Goal: Task Accomplishment & Management: Complete application form

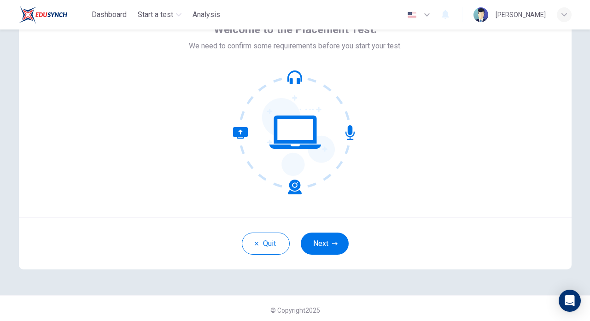
scroll to position [63, 0]
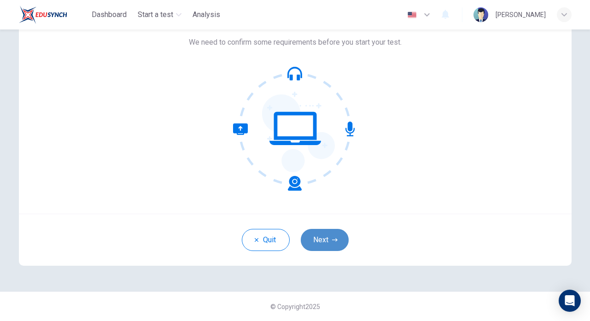
click at [335, 248] on button "Next" at bounding box center [325, 240] width 48 height 22
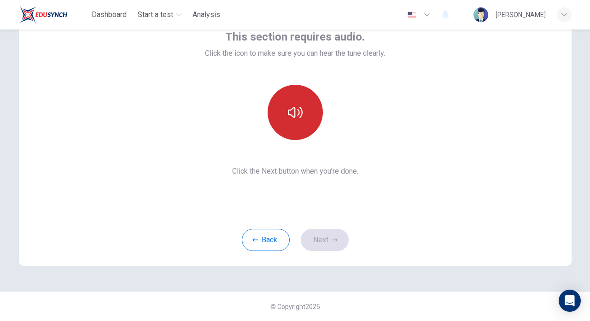
click at [302, 110] on icon "button" at bounding box center [295, 112] width 15 height 11
click at [318, 234] on button "Next" at bounding box center [325, 240] width 48 height 22
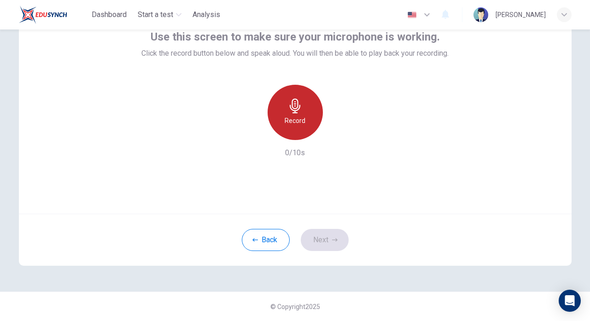
click at [293, 112] on icon "button" at bounding box center [295, 106] width 15 height 15
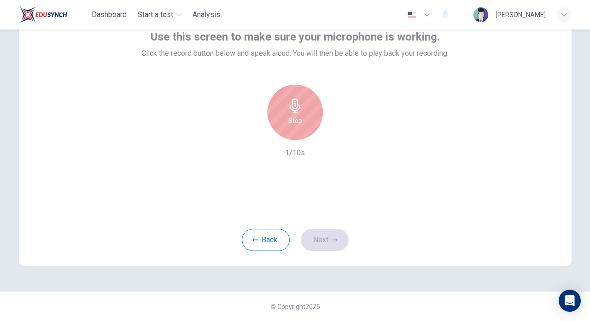
click at [329, 243] on div "Back Next" at bounding box center [295, 240] width 552 height 52
click at [300, 126] on h6 "Stop" at bounding box center [295, 120] width 14 height 11
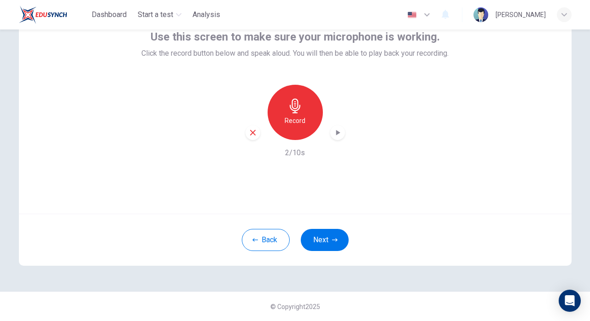
click at [336, 254] on div "Back Next" at bounding box center [295, 240] width 552 height 52
click at [332, 244] on button "Next" at bounding box center [325, 240] width 48 height 22
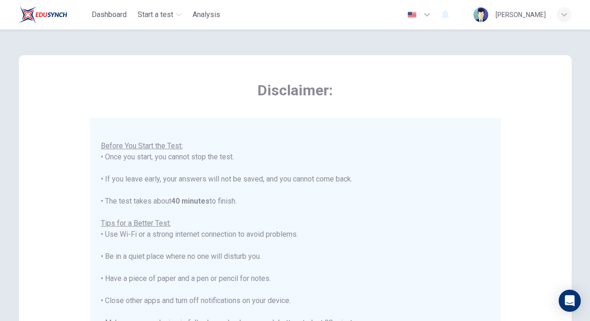
scroll to position [191, 0]
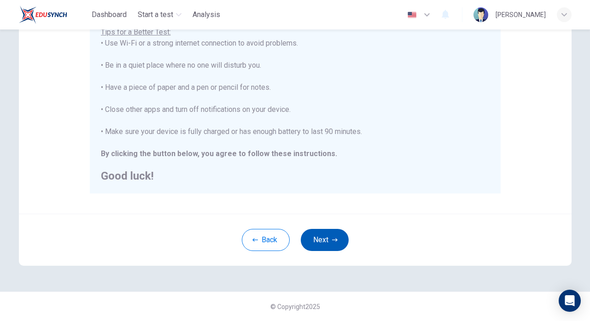
click at [333, 241] on icon "button" at bounding box center [335, 240] width 6 height 6
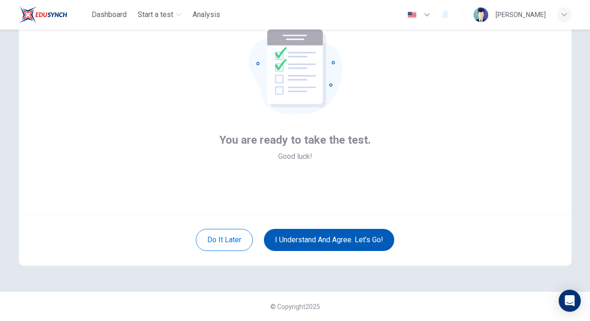
scroll to position [63, 0]
click at [353, 240] on button "I understand and agree. Let’s go!" at bounding box center [329, 240] width 130 height 22
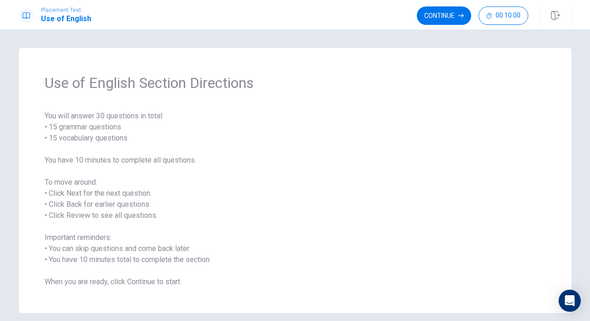
scroll to position [40, 0]
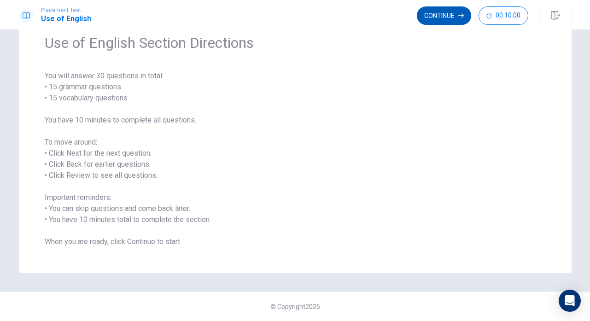
click at [453, 17] on button "Continue" at bounding box center [444, 15] width 54 height 18
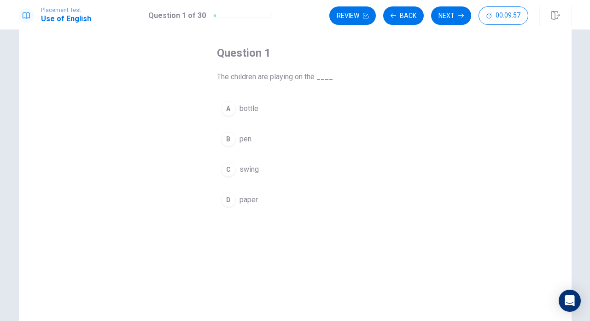
click at [234, 172] on div "C" at bounding box center [228, 169] width 15 height 15
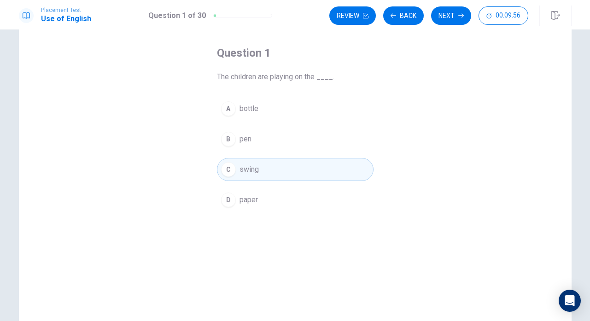
click at [453, 6] on button "Next" at bounding box center [451, 15] width 40 height 18
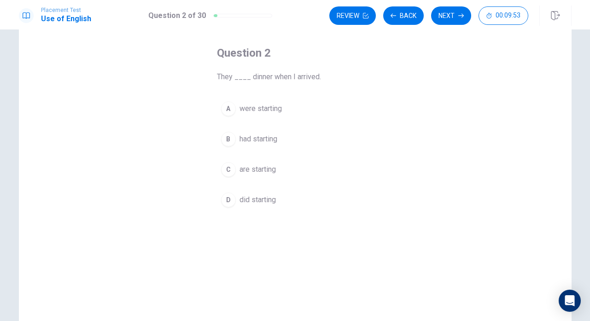
click at [251, 140] on span "had starting" at bounding box center [258, 139] width 38 height 11
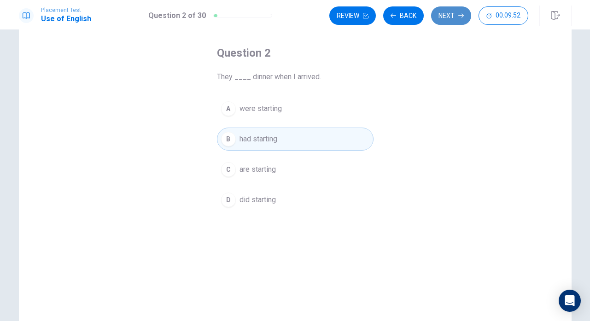
click at [456, 11] on button "Next" at bounding box center [451, 15] width 40 height 18
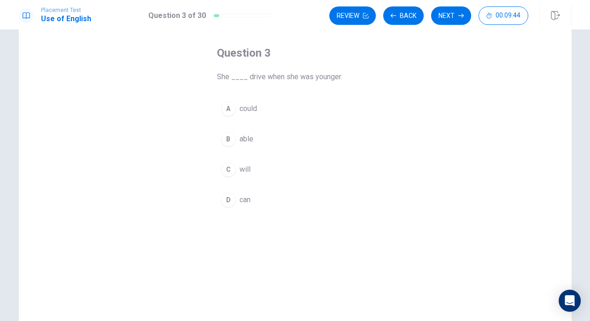
click at [249, 110] on span "could" at bounding box center [247, 108] width 17 height 11
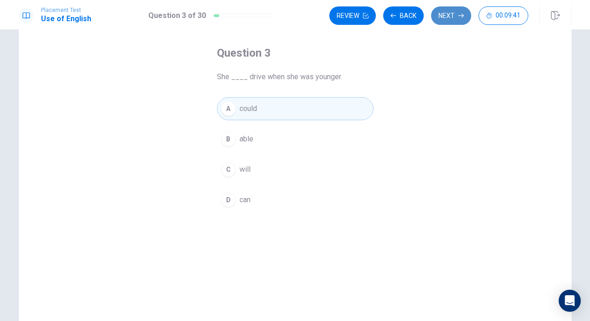
click at [458, 16] on icon "button" at bounding box center [461, 16] width 6 height 6
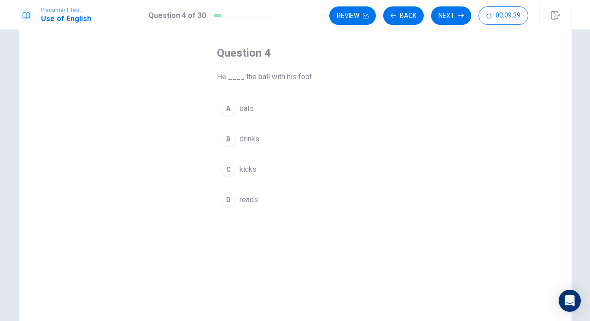
click at [248, 173] on span "kicks" at bounding box center [247, 169] width 17 height 11
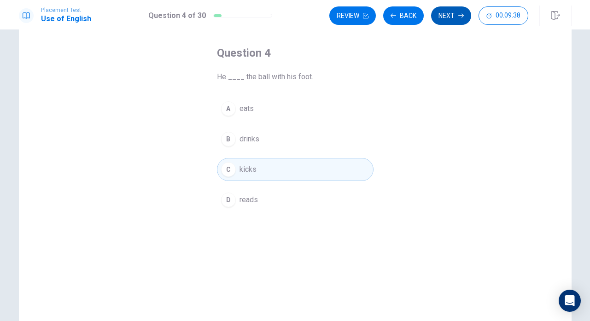
click at [450, 11] on button "Next" at bounding box center [451, 15] width 40 height 18
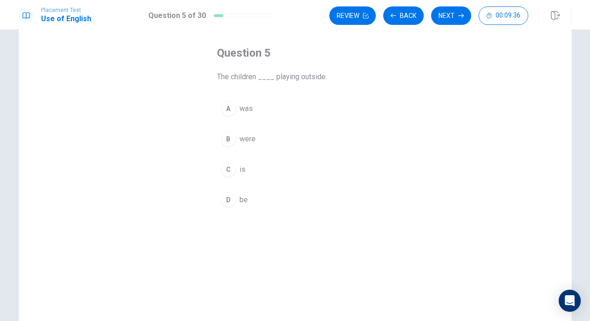
click at [249, 107] on span "was" at bounding box center [245, 108] width 13 height 11
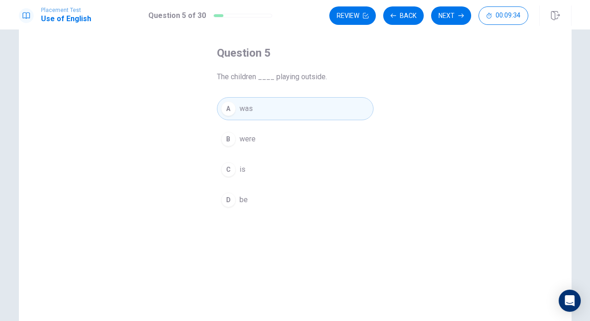
click at [248, 138] on span "were" at bounding box center [247, 139] width 16 height 11
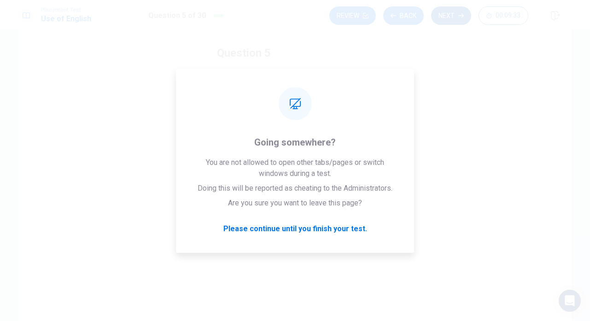
click at [454, 11] on button "Next" at bounding box center [451, 15] width 40 height 18
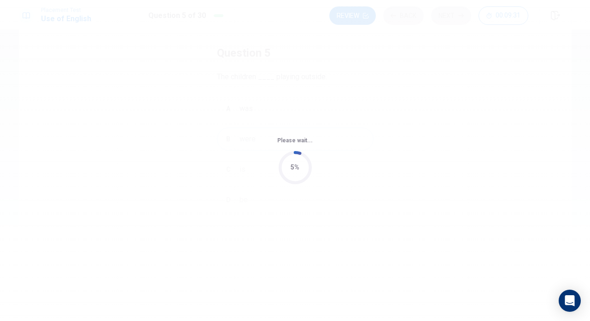
scroll to position [0, 0]
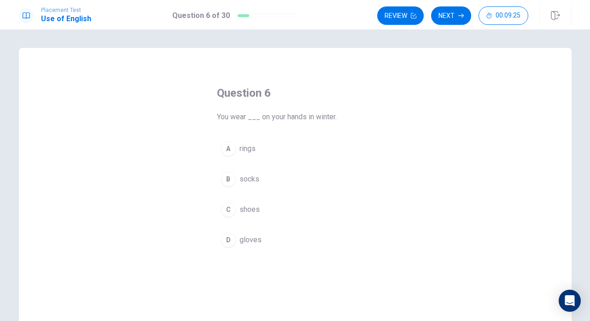
click at [247, 233] on button "D gloves" at bounding box center [295, 239] width 157 height 23
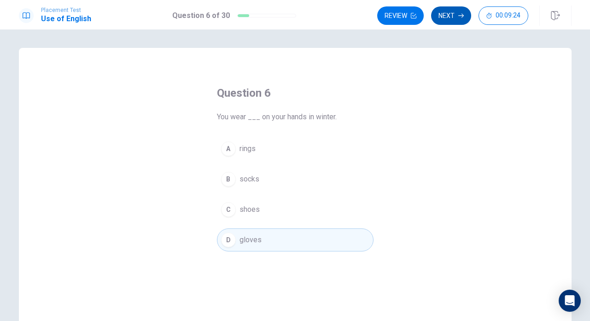
click at [446, 9] on button "Next" at bounding box center [451, 15] width 40 height 18
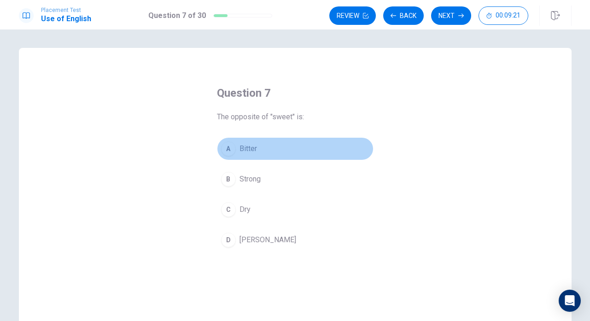
click at [250, 149] on span "Bitter" at bounding box center [247, 148] width 17 height 11
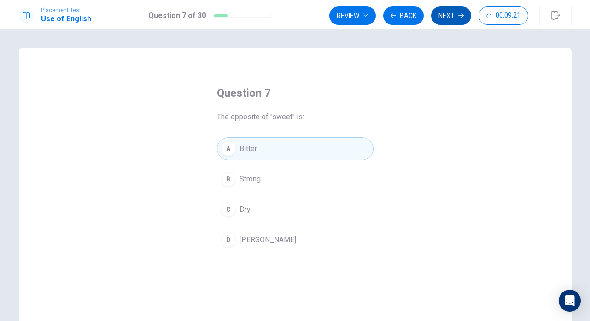
click at [463, 16] on button "Next" at bounding box center [451, 15] width 40 height 18
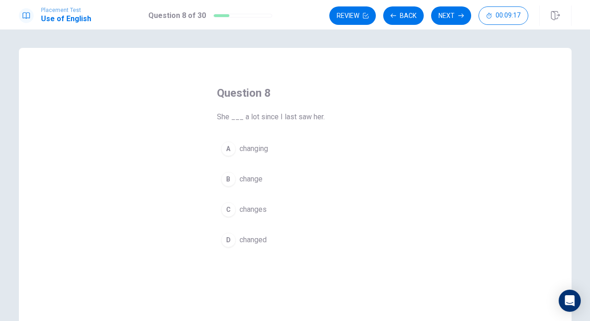
click at [251, 240] on span "changed" at bounding box center [252, 239] width 27 height 11
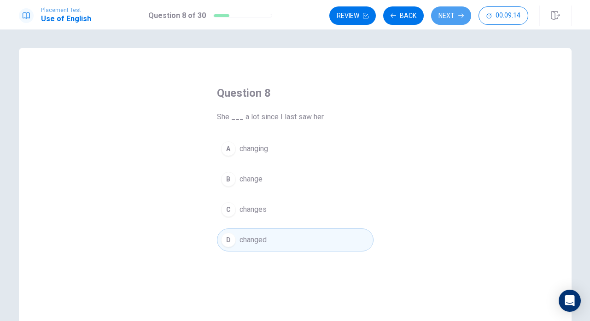
click at [440, 15] on button "Next" at bounding box center [451, 15] width 40 height 18
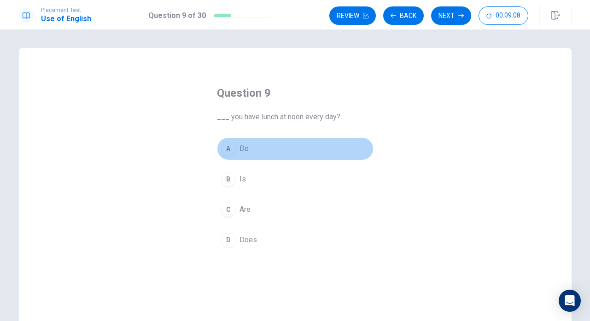
click at [245, 151] on span "Do" at bounding box center [243, 148] width 9 height 11
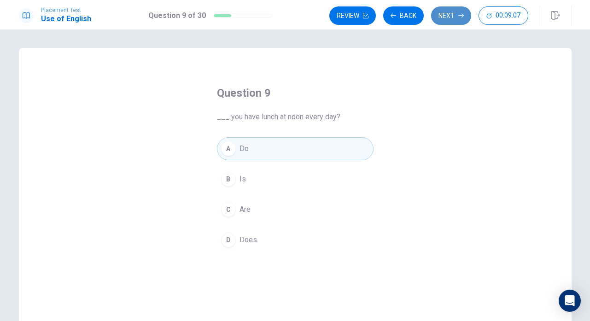
click at [445, 17] on button "Next" at bounding box center [451, 15] width 40 height 18
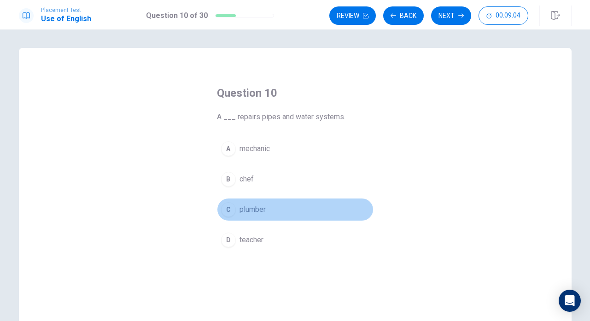
click at [254, 215] on button "C plumber" at bounding box center [295, 209] width 157 height 23
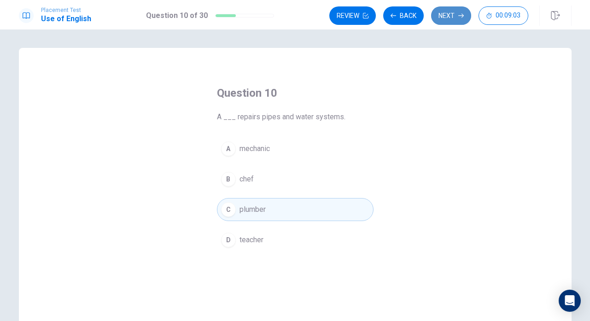
click at [439, 8] on button "Next" at bounding box center [451, 15] width 40 height 18
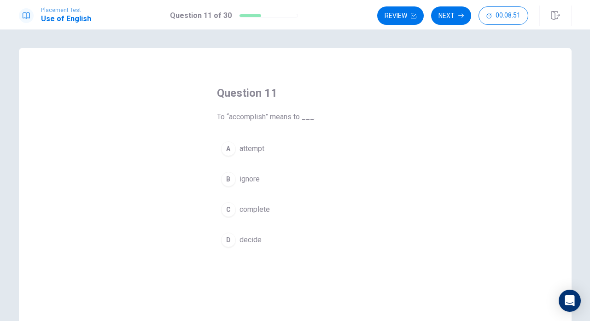
click at [251, 210] on span "complete" at bounding box center [254, 209] width 30 height 11
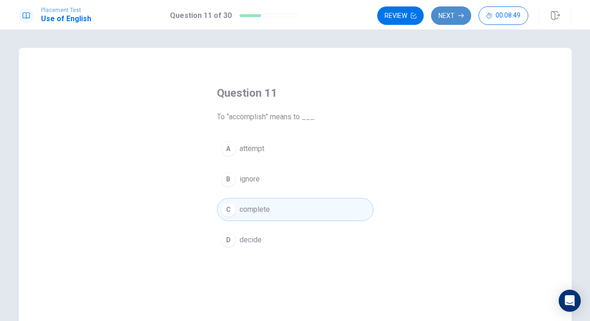
click at [445, 18] on button "Next" at bounding box center [451, 15] width 40 height 18
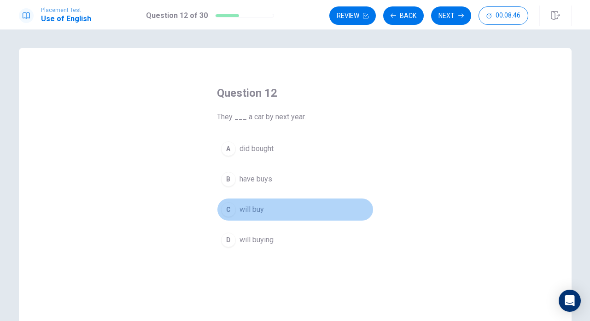
click at [260, 202] on button "C will buy" at bounding box center [295, 209] width 157 height 23
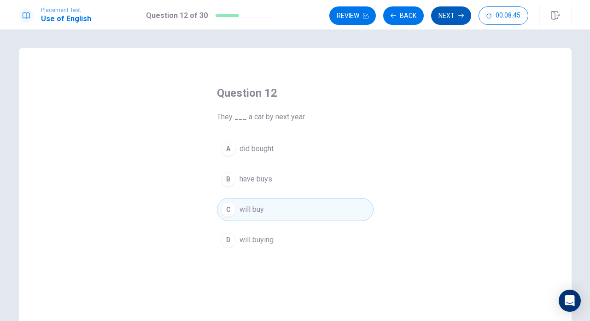
click at [447, 15] on button "Next" at bounding box center [451, 15] width 40 height 18
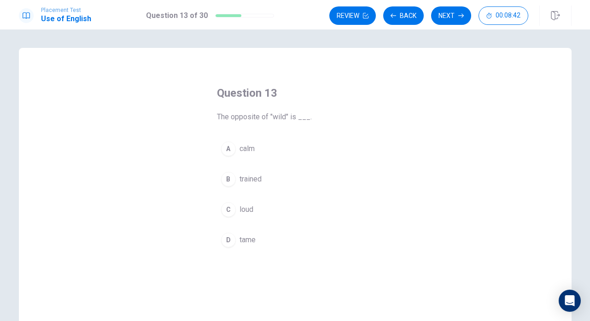
click at [246, 238] on span "tame" at bounding box center [247, 239] width 16 height 11
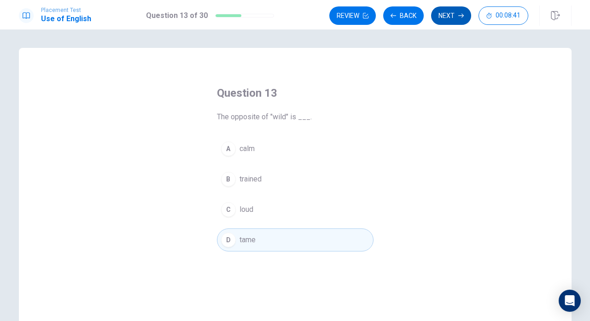
click at [441, 16] on button "Next" at bounding box center [451, 15] width 40 height 18
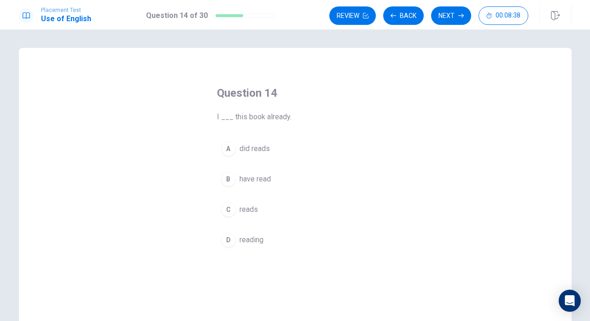
click at [264, 176] on span "have read" at bounding box center [254, 179] width 31 height 11
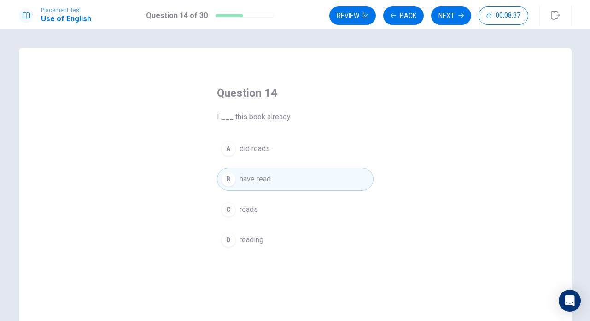
click at [436, 16] on button "Next" at bounding box center [451, 15] width 40 height 18
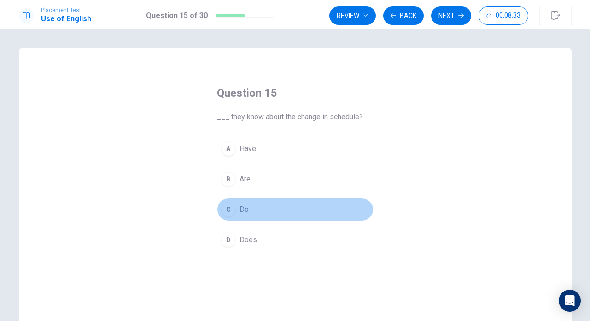
click at [241, 215] on span "Do" at bounding box center [243, 209] width 9 height 11
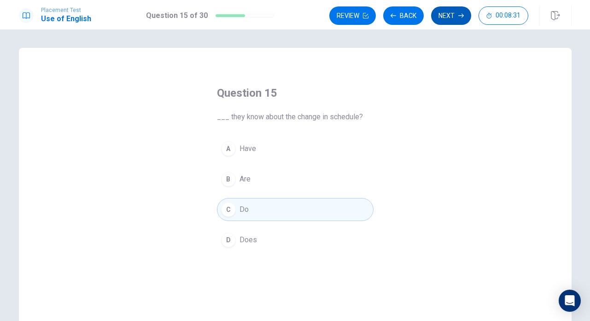
click at [453, 20] on button "Next" at bounding box center [451, 15] width 40 height 18
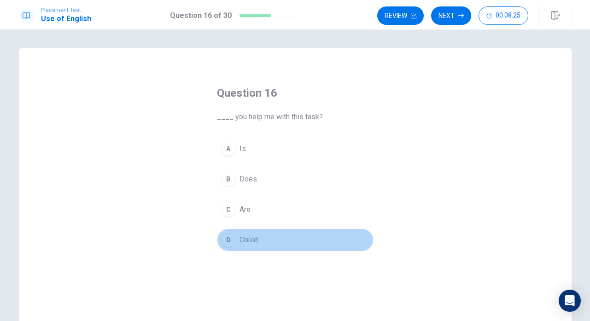
click at [243, 242] on span "Could" at bounding box center [248, 239] width 18 height 11
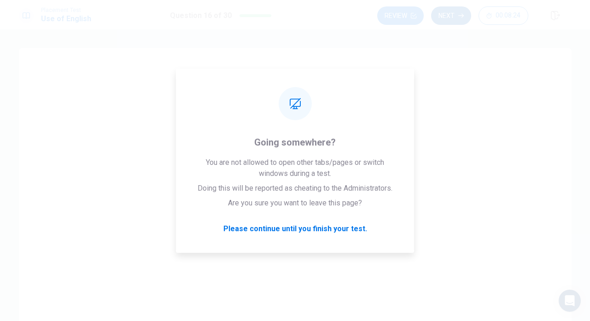
click at [447, 16] on button "Next" at bounding box center [451, 15] width 40 height 18
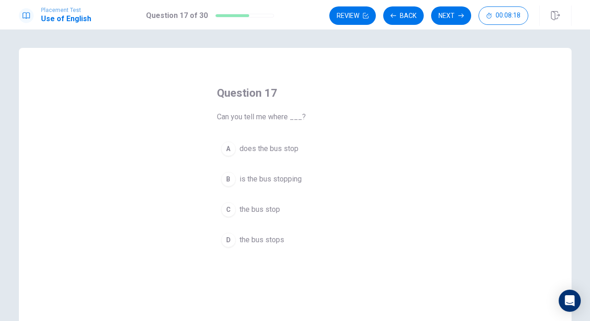
click at [261, 242] on span "the bus stops" at bounding box center [261, 239] width 45 height 11
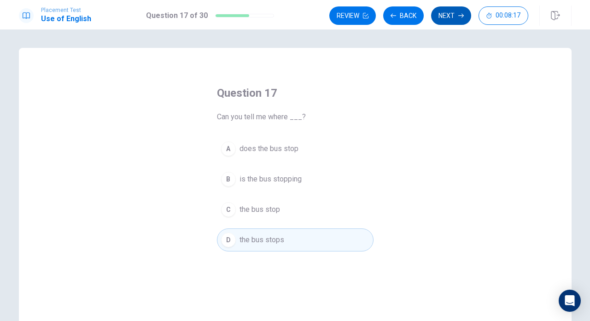
click at [446, 23] on button "Next" at bounding box center [451, 15] width 40 height 18
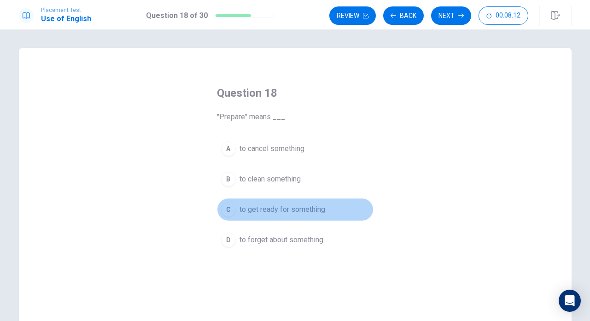
click at [269, 208] on span "to get ready for something" at bounding box center [282, 209] width 86 height 11
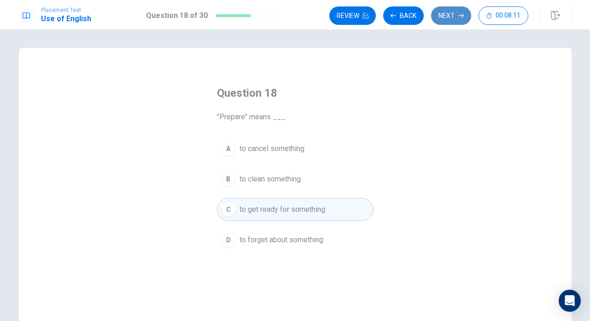
click at [449, 20] on button "Next" at bounding box center [451, 15] width 40 height 18
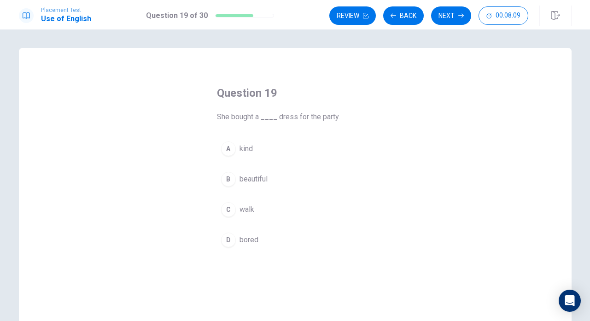
click at [258, 177] on span "beautiful" at bounding box center [253, 179] width 28 height 11
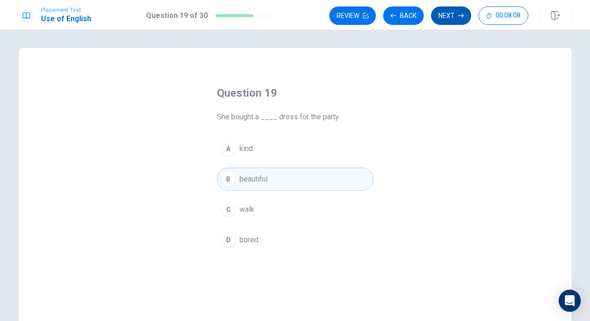
click at [438, 23] on button "Next" at bounding box center [451, 15] width 40 height 18
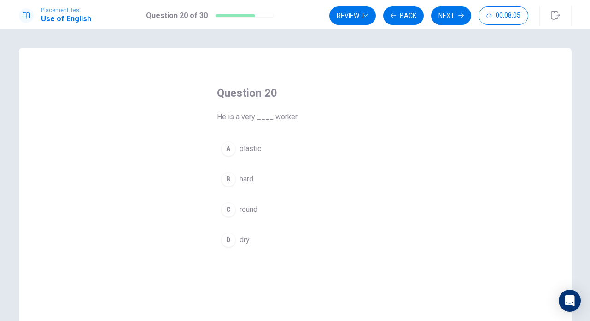
click at [245, 184] on span "hard" at bounding box center [246, 179] width 14 height 11
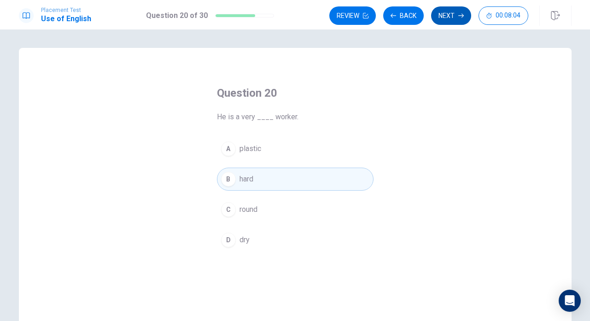
click at [437, 22] on button "Next" at bounding box center [451, 15] width 40 height 18
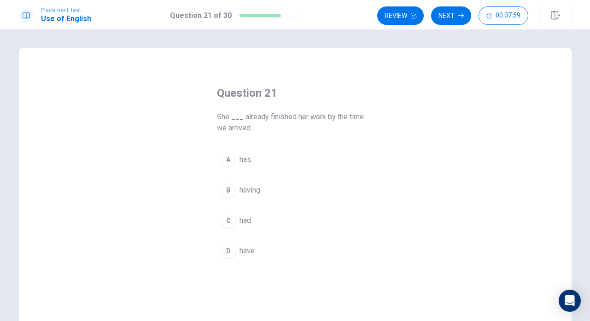
click at [250, 161] on span "has" at bounding box center [245, 159] width 12 height 11
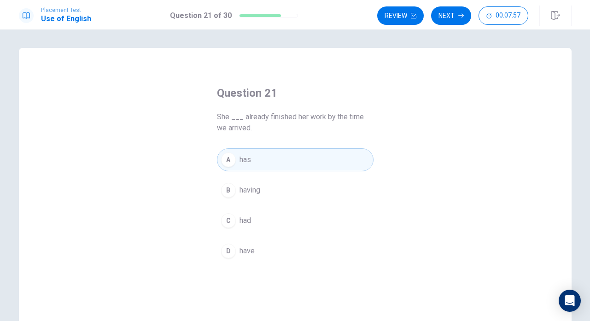
click at [249, 218] on span "had" at bounding box center [245, 220] width 12 height 11
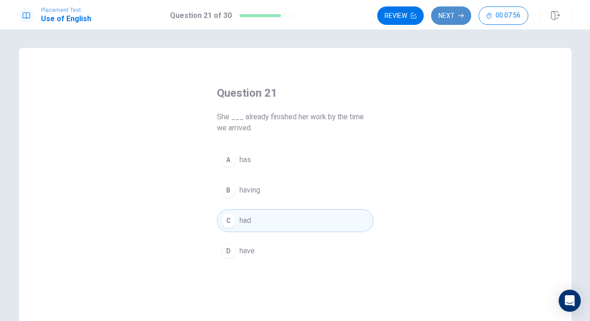
click at [442, 21] on button "Next" at bounding box center [451, 15] width 40 height 18
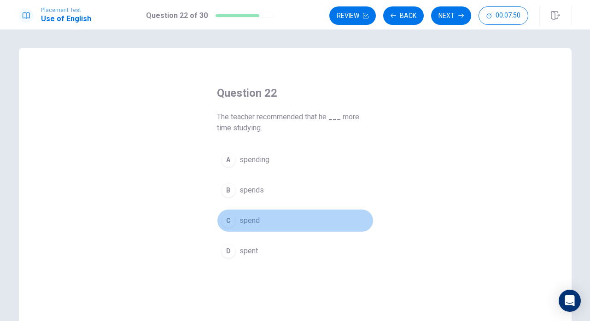
click at [250, 227] on button "C spend" at bounding box center [295, 220] width 157 height 23
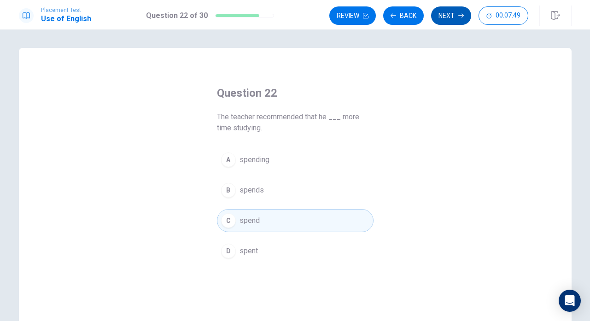
click at [452, 21] on button "Next" at bounding box center [451, 15] width 40 height 18
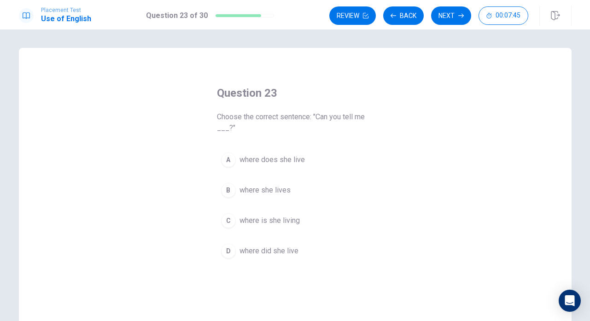
click at [283, 187] on span "where she lives" at bounding box center [264, 190] width 51 height 11
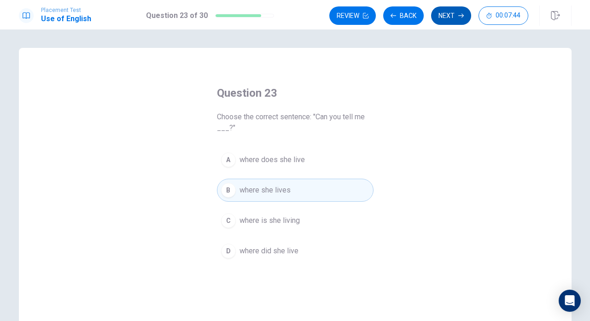
click at [454, 17] on button "Next" at bounding box center [451, 15] width 40 height 18
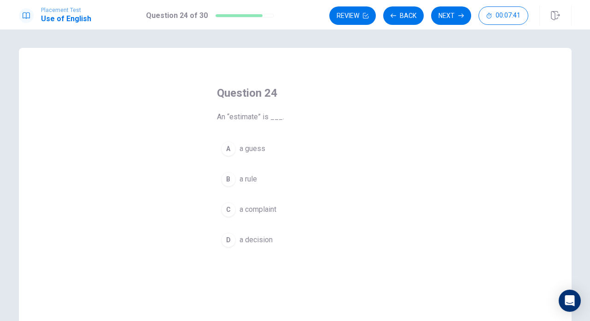
click at [254, 150] on span "a guess" at bounding box center [252, 148] width 26 height 11
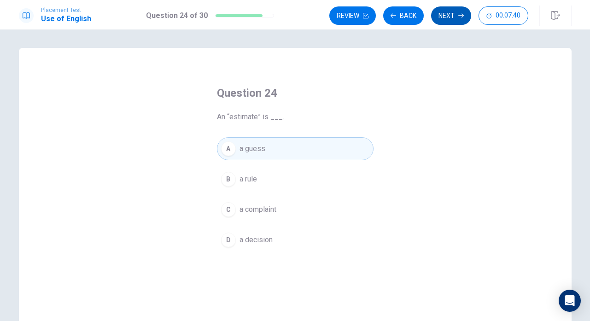
click at [441, 17] on button "Next" at bounding box center [451, 15] width 40 height 18
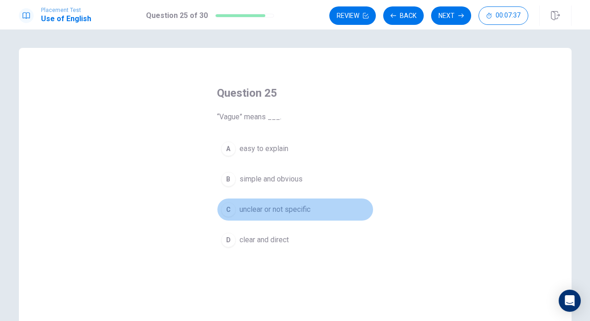
click at [259, 207] on span "unclear or not specific" at bounding box center [274, 209] width 71 height 11
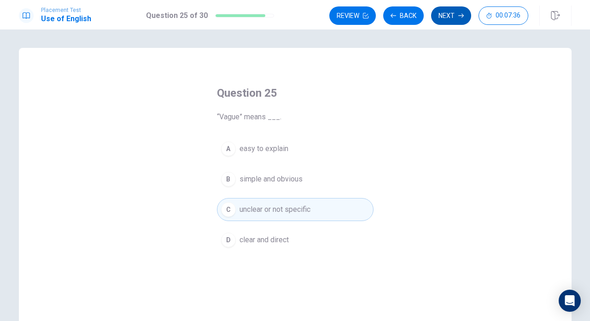
click at [448, 15] on button "Next" at bounding box center [451, 15] width 40 height 18
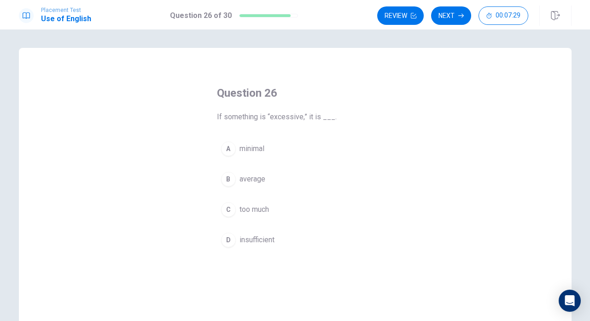
click at [259, 210] on span "too much" at bounding box center [253, 209] width 29 height 11
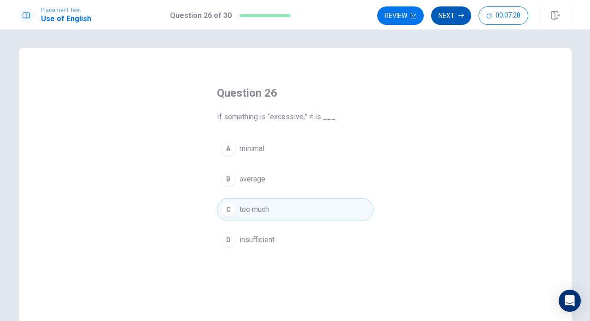
click at [444, 20] on button "Next" at bounding box center [451, 15] width 40 height 18
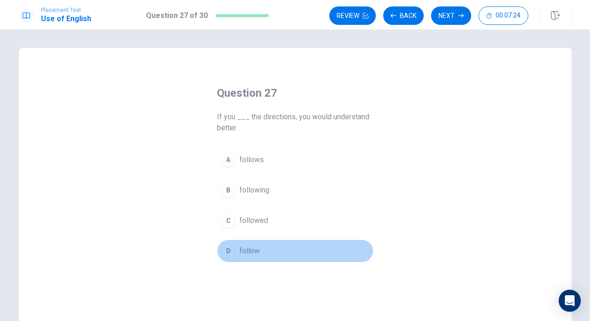
click at [245, 245] on span "follow" at bounding box center [249, 250] width 20 height 11
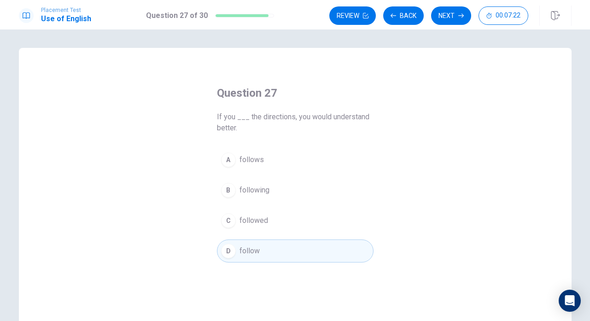
click at [250, 219] on span "followed" at bounding box center [253, 220] width 29 height 11
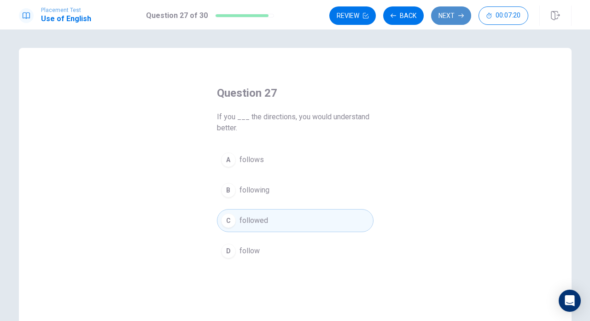
click at [442, 16] on button "Next" at bounding box center [451, 15] width 40 height 18
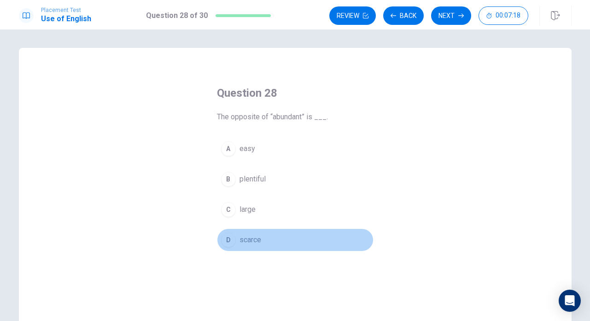
click at [248, 237] on span "scarce" at bounding box center [250, 239] width 22 height 11
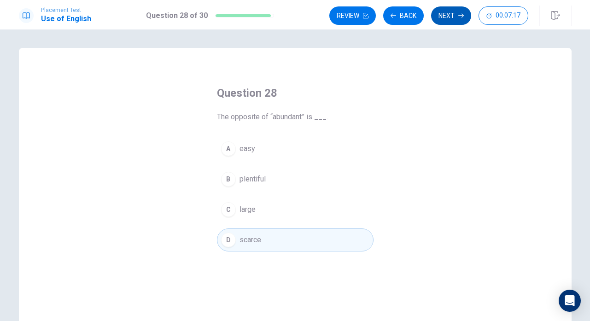
click at [439, 15] on button "Next" at bounding box center [451, 15] width 40 height 18
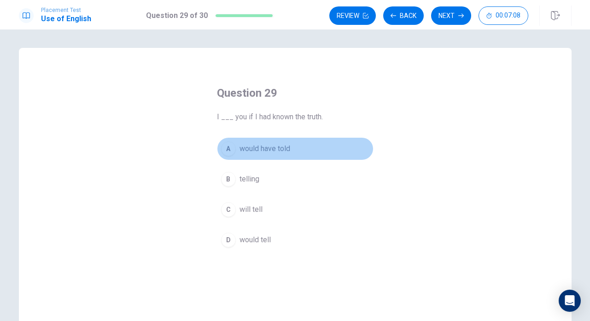
click at [261, 151] on span "would have told" at bounding box center [264, 148] width 51 height 11
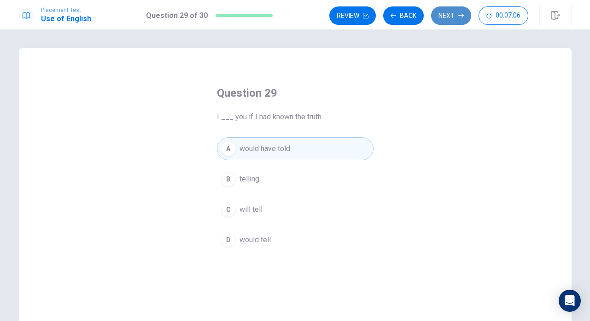
click at [455, 19] on button "Next" at bounding box center [451, 15] width 40 height 18
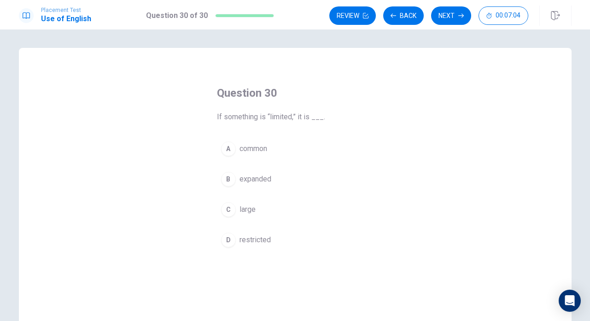
click at [245, 233] on button "D restricted" at bounding box center [295, 239] width 157 height 23
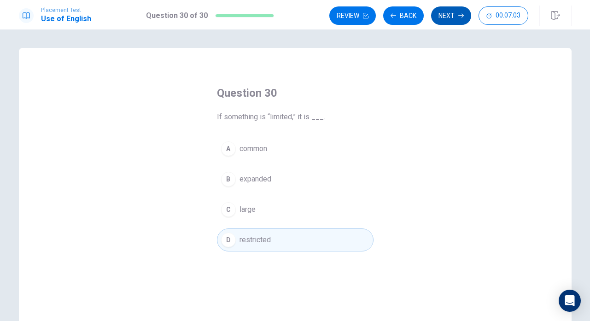
click at [442, 14] on button "Next" at bounding box center [451, 15] width 40 height 18
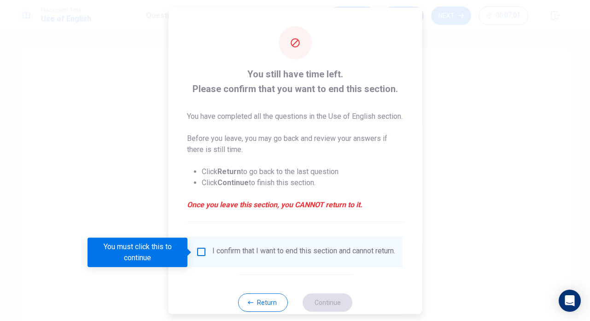
scroll to position [20, 0]
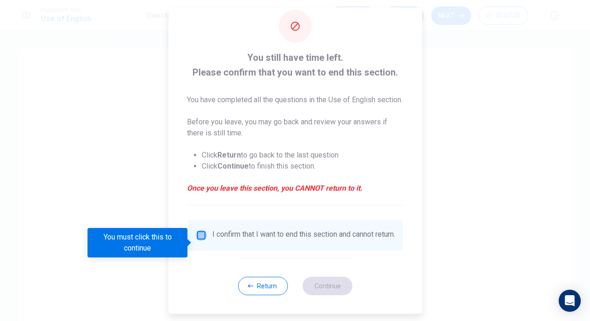
click at [198, 241] on input "You must click this to continue" at bounding box center [200, 235] width 11 height 11
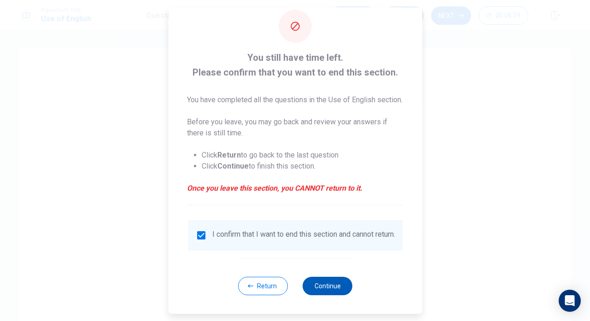
click at [319, 295] on button "Continue" at bounding box center [327, 286] width 50 height 18
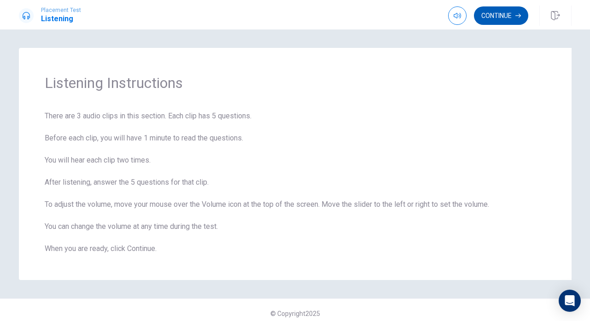
click at [505, 22] on button "Continue" at bounding box center [501, 15] width 54 height 18
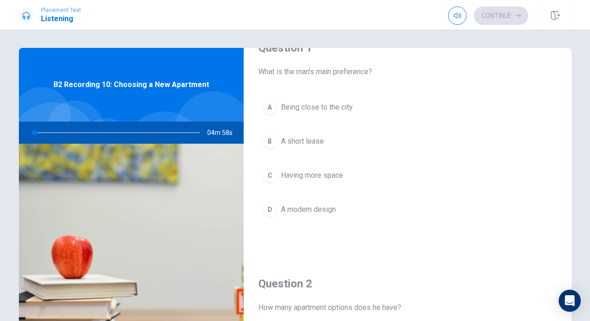
scroll to position [28, 0]
click at [270, 175] on div "C" at bounding box center [269, 173] width 15 height 15
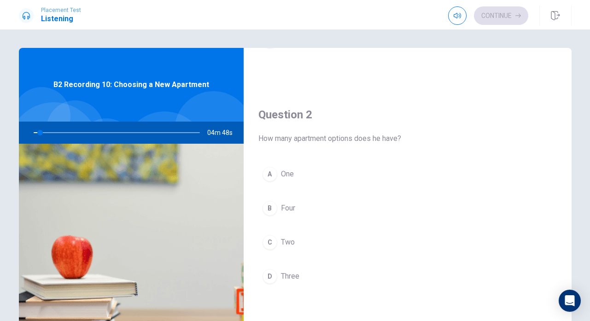
scroll to position [201, 0]
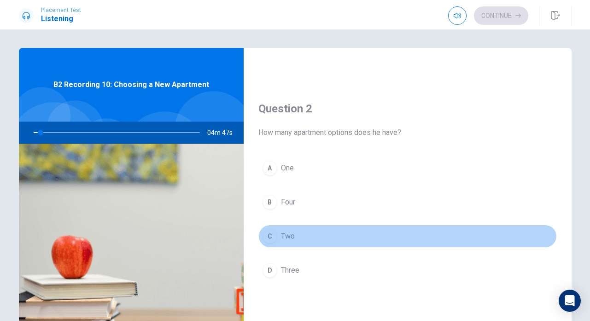
click at [273, 239] on div "C" at bounding box center [269, 236] width 15 height 15
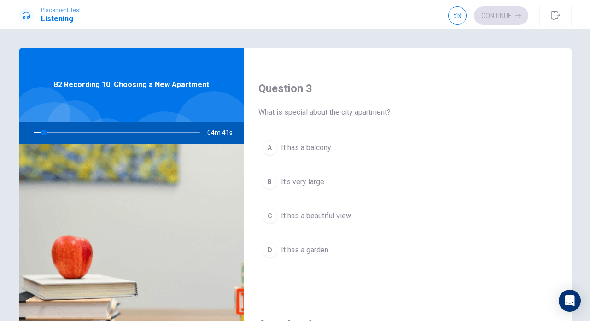
scroll to position [457, 0]
click at [275, 165] on div "A It has a balcony B It’s very large C It has a beautiful view D It has a garden" at bounding box center [407, 208] width 298 height 144
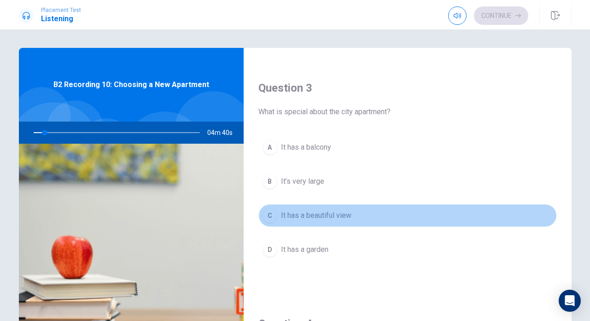
click at [271, 215] on div "C" at bounding box center [269, 215] width 15 height 15
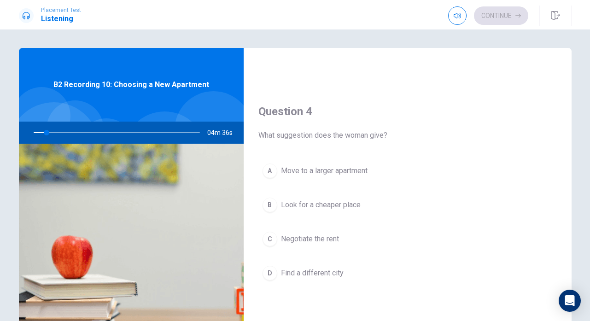
scroll to position [671, 0]
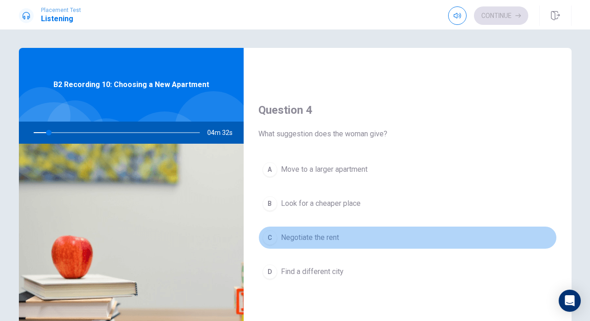
click at [273, 237] on div "C" at bounding box center [269, 237] width 15 height 15
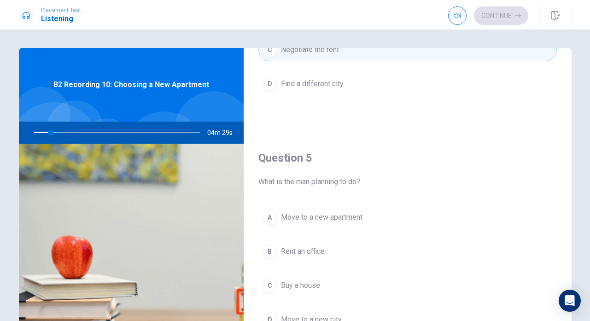
scroll to position [47, 0]
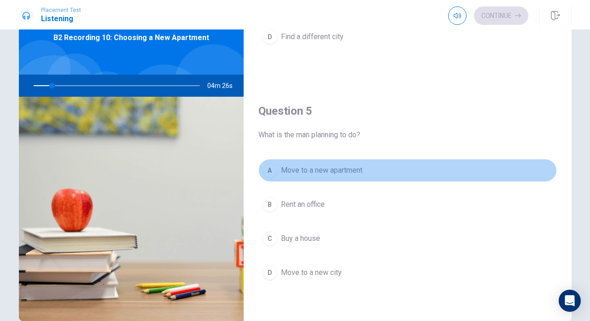
click at [271, 172] on div "A" at bounding box center [269, 170] width 15 height 15
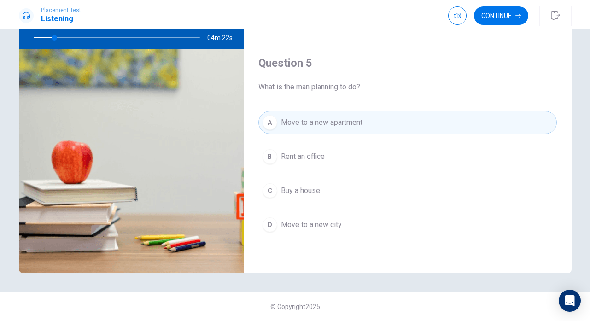
scroll to position [835, 0]
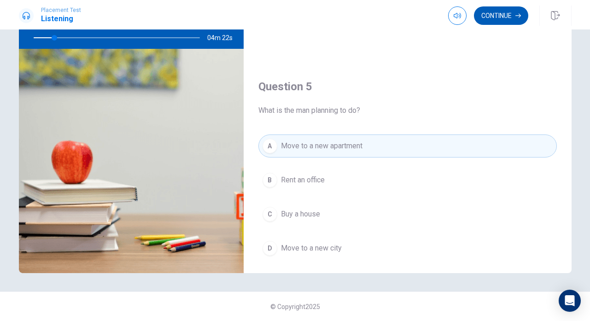
click at [504, 16] on button "Continue" at bounding box center [501, 15] width 54 height 18
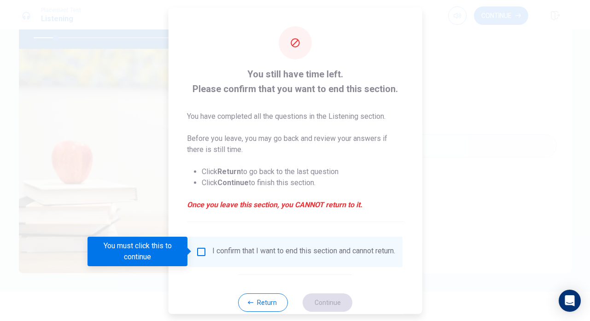
click at [204, 252] on div "I confirm that I want to end this section and cannot return." at bounding box center [294, 251] width 199 height 11
click at [198, 251] on input "You must click this to continue" at bounding box center [200, 251] width 11 height 11
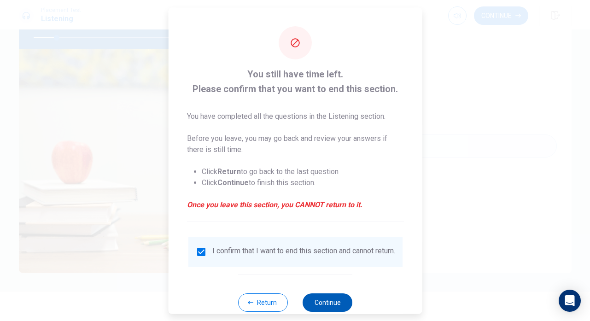
click at [313, 308] on button "Continue" at bounding box center [327, 302] width 50 height 18
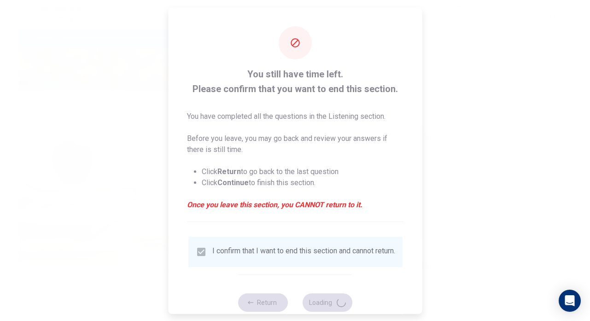
type input "15"
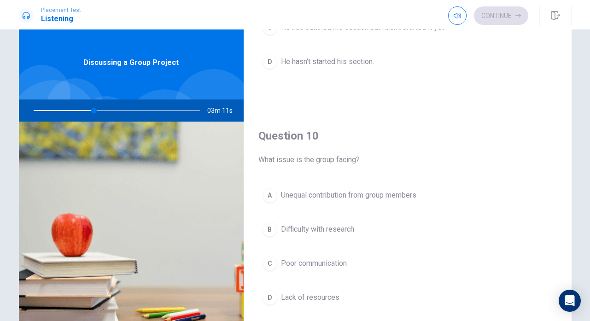
scroll to position [23, 0]
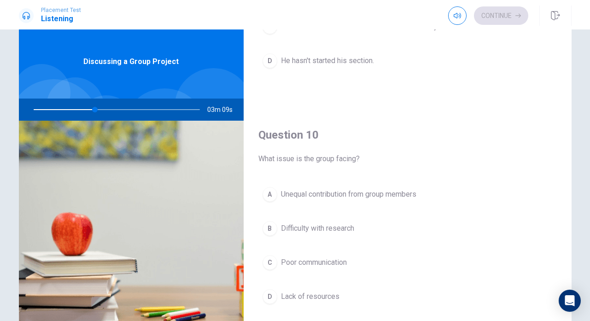
click at [297, 197] on span "Unequal contribution from group members" at bounding box center [348, 194] width 135 height 11
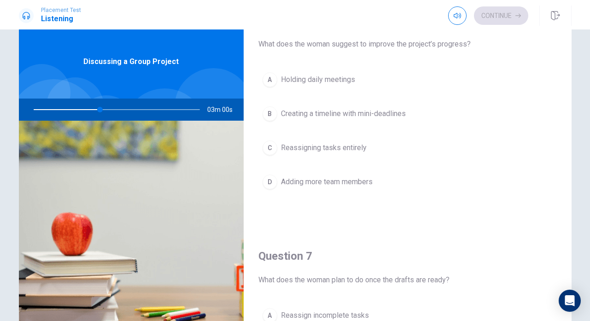
scroll to position [29, 0]
click at [316, 116] on span "Creating a timeline with mini-deadlines" at bounding box center [343, 115] width 125 height 11
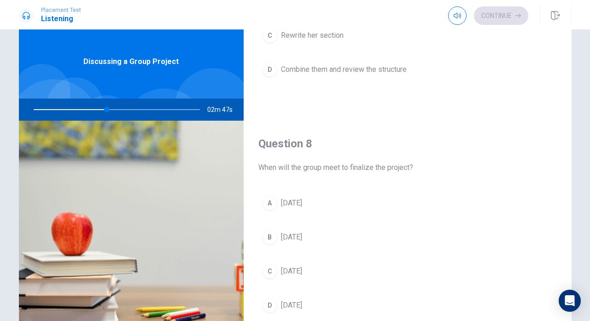
scroll to position [372, 0]
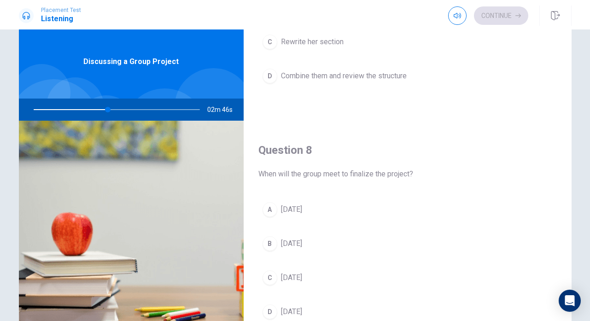
click at [325, 78] on span "Combine them and review the structure" at bounding box center [344, 75] width 126 height 11
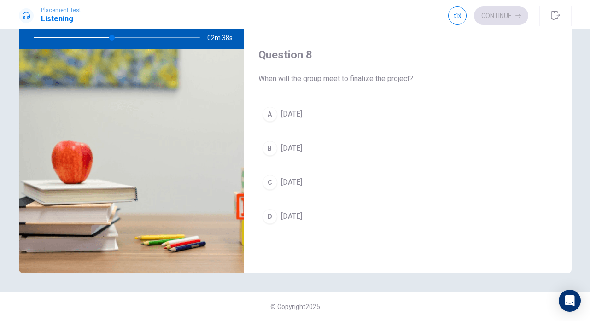
scroll to position [397, 0]
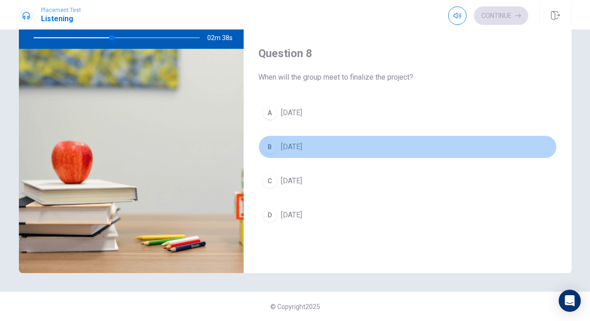
click at [298, 149] on span "[DATE]" at bounding box center [291, 146] width 21 height 11
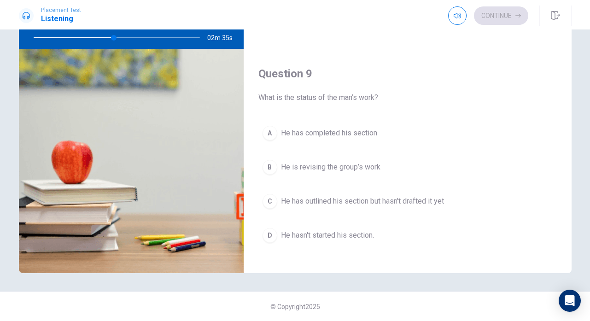
scroll to position [613, 0]
click at [343, 202] on span "He has outlined his section but hasn’t drafted it yet" at bounding box center [362, 200] width 163 height 11
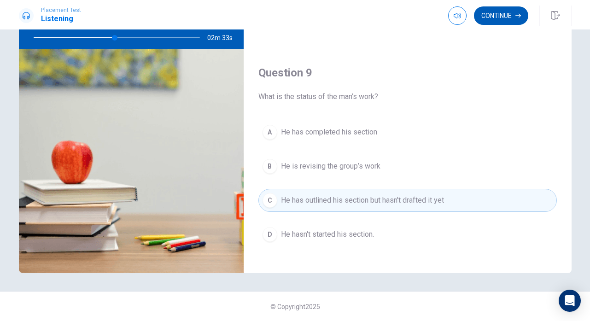
click at [502, 14] on button "Continue" at bounding box center [501, 15] width 54 height 18
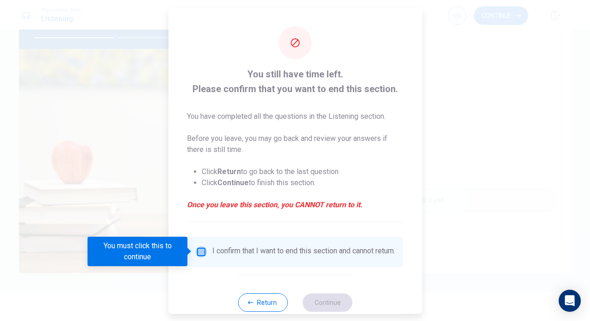
click at [201, 249] on input "You must click this to continue" at bounding box center [200, 251] width 11 height 11
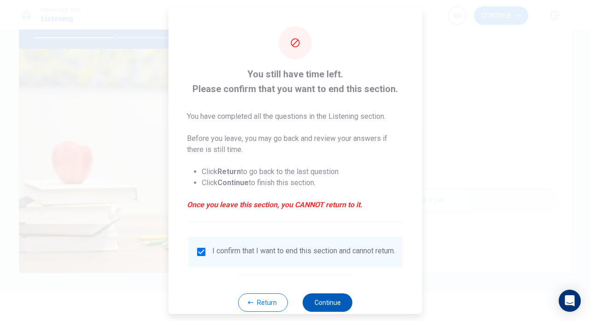
click at [328, 305] on button "Continue" at bounding box center [327, 302] width 50 height 18
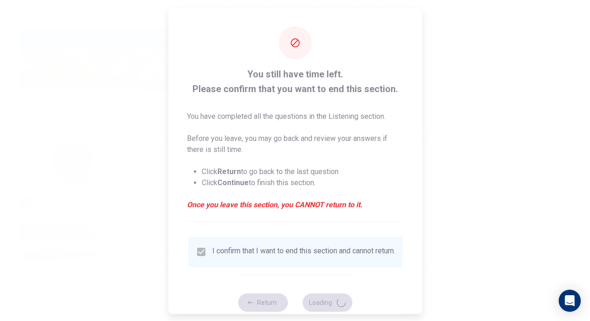
type input "50"
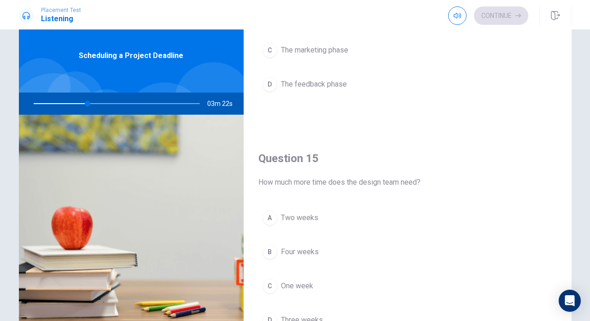
scroll to position [859, 0]
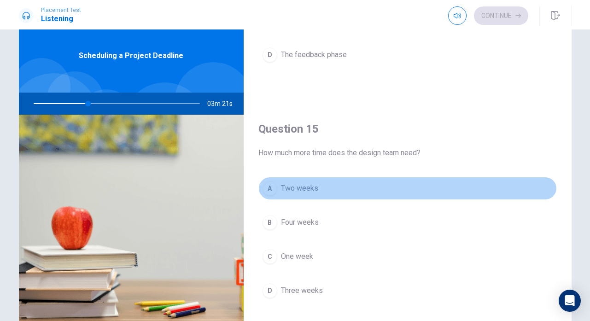
click at [305, 189] on span "Two weeks" at bounding box center [299, 188] width 37 height 11
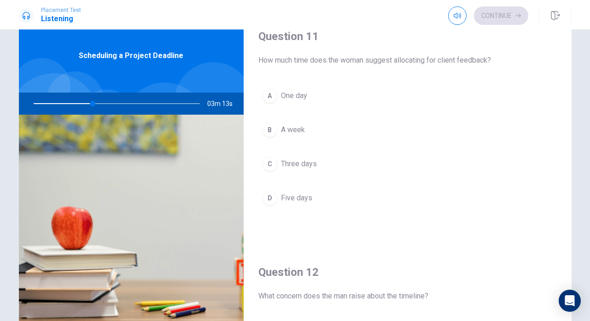
scroll to position [4, 0]
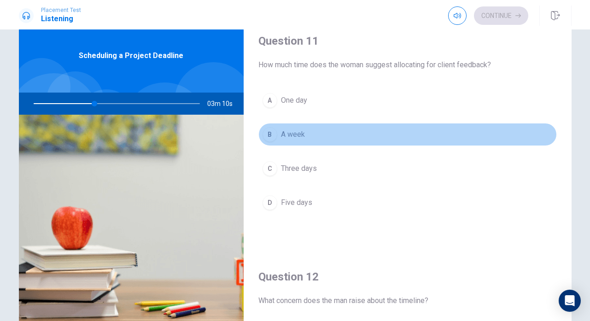
click at [296, 135] on span "A week" at bounding box center [293, 134] width 24 height 11
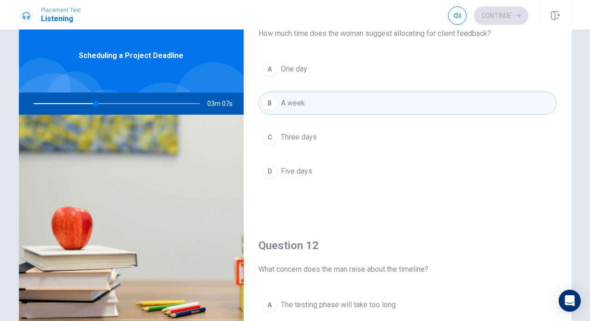
scroll to position [29, 0]
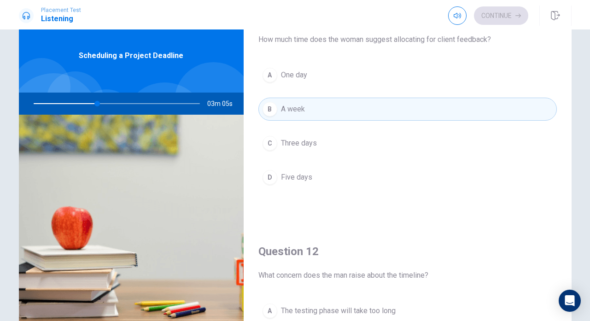
click at [299, 140] on span "Three days" at bounding box center [299, 143] width 36 height 11
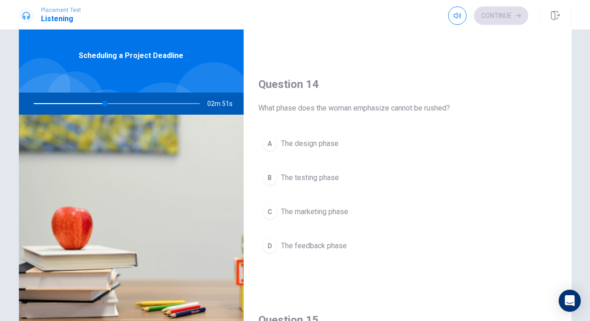
scroll to position [671, 0]
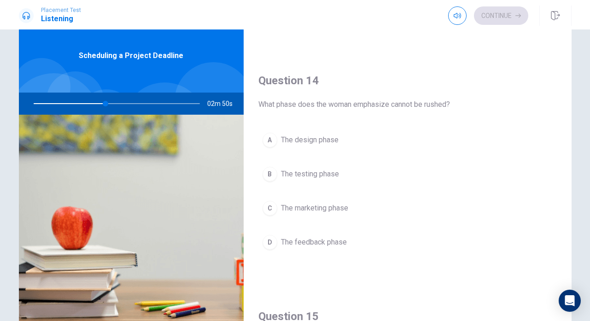
click at [301, 144] on span "The design phase" at bounding box center [310, 139] width 58 height 11
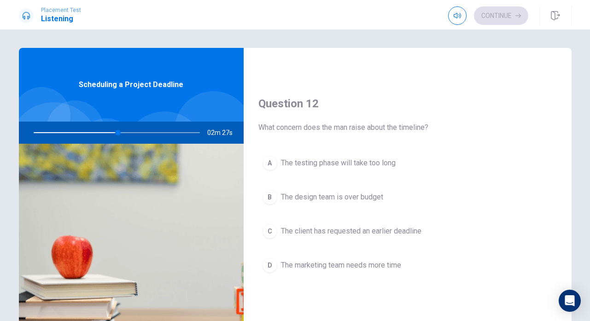
scroll to position [208, 0]
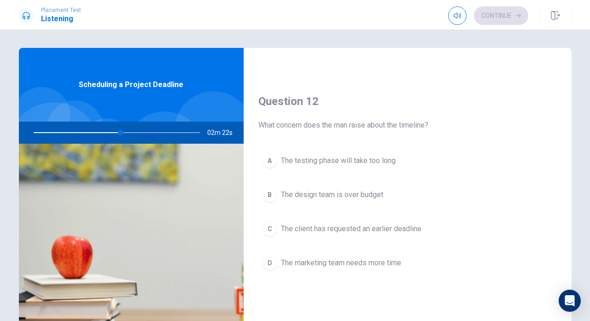
click at [320, 225] on span "The client has requested an earlier deadline" at bounding box center [351, 228] width 140 height 11
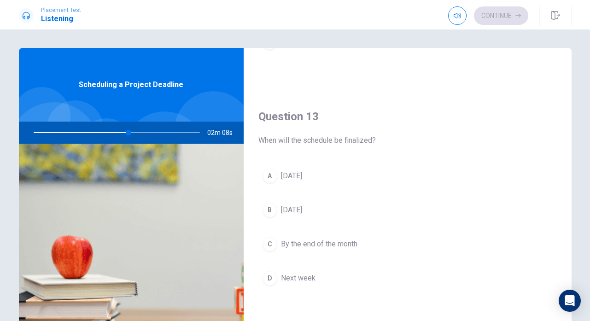
scroll to position [471, 0]
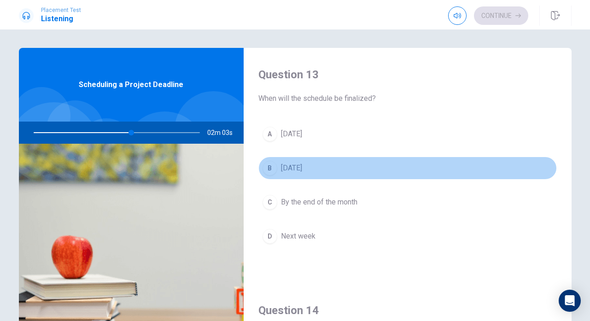
click at [291, 166] on span "[DATE]" at bounding box center [291, 168] width 21 height 11
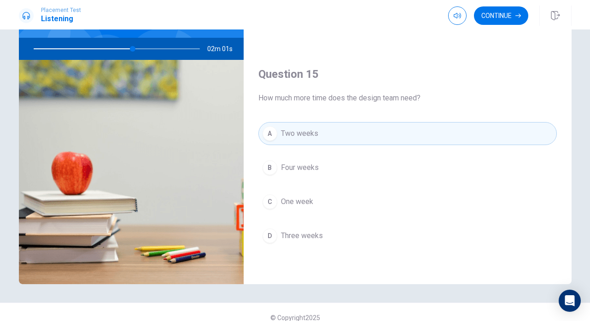
scroll to position [95, 0]
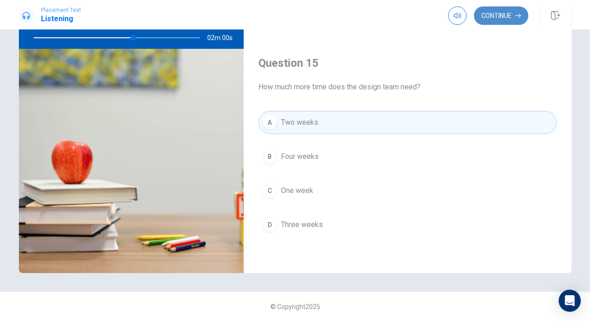
click at [484, 18] on button "Continue" at bounding box center [501, 15] width 54 height 18
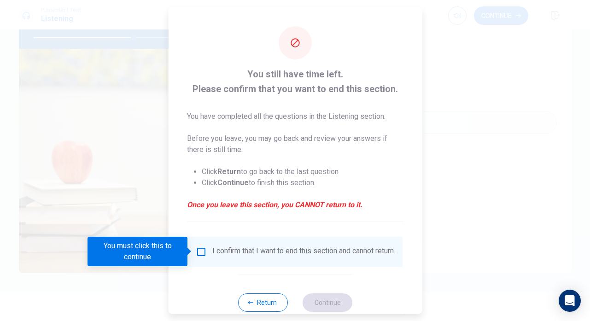
click at [195, 254] on input "You must click this to continue" at bounding box center [200, 251] width 11 height 11
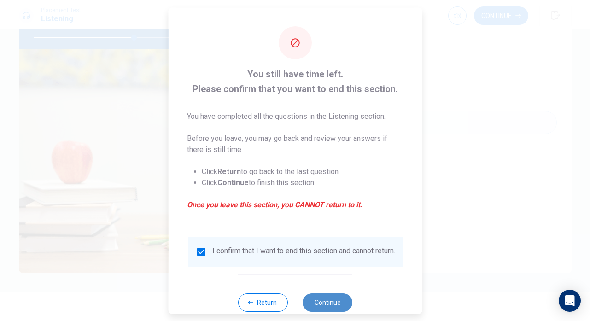
click at [343, 303] on button "Continue" at bounding box center [327, 302] width 50 height 18
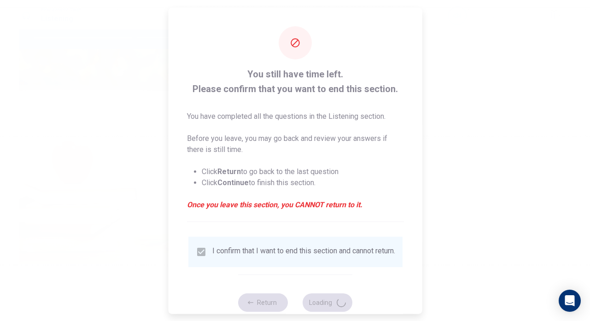
type input "61"
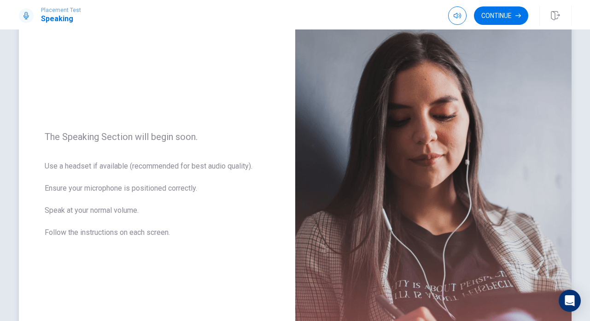
scroll to position [64, 0]
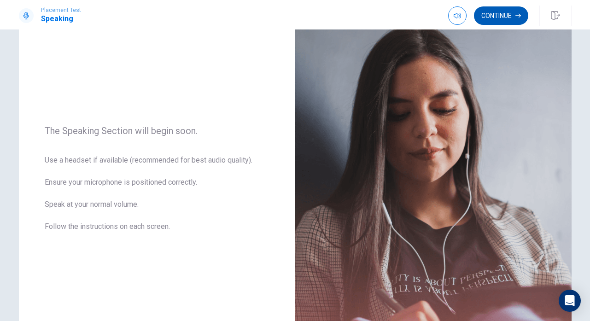
click at [498, 14] on button "Continue" at bounding box center [501, 15] width 54 height 18
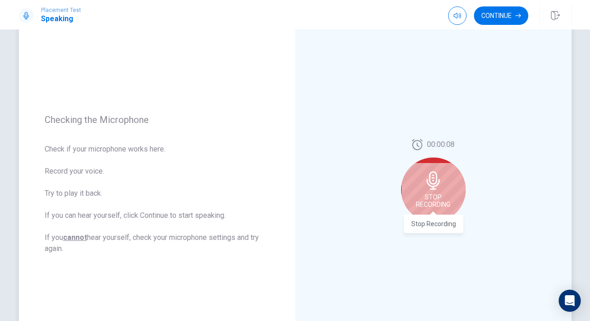
click at [432, 195] on span "Stop Recording" at bounding box center [433, 200] width 35 height 15
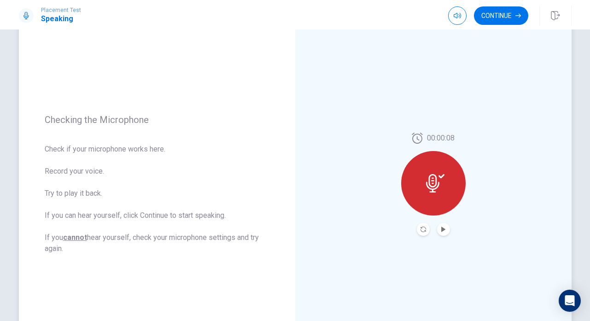
click at [443, 218] on div "00:00:08" at bounding box center [433, 184] width 64 height 103
click at [443, 226] on button "Play Audio" at bounding box center [443, 229] width 13 height 13
click at [442, 228] on icon "Pause Audio" at bounding box center [443, 230] width 5 height 6
click at [498, 20] on button "Continue" at bounding box center [501, 15] width 54 height 18
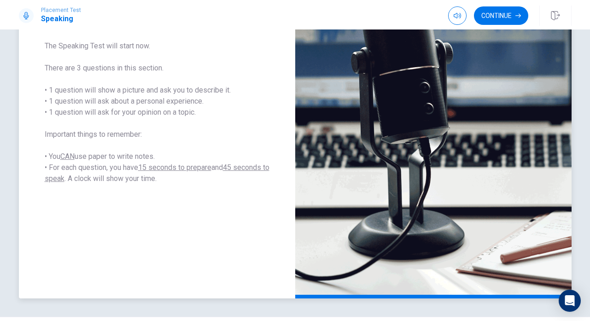
scroll to position [152, 0]
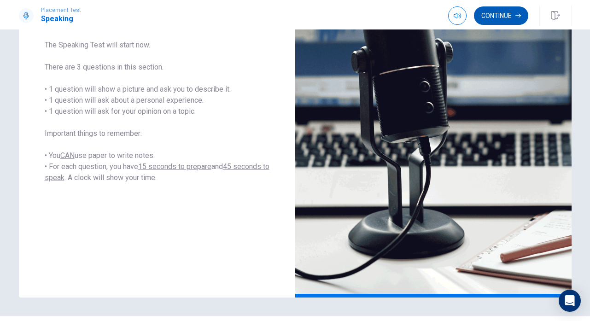
click at [483, 13] on button "Continue" at bounding box center [501, 15] width 54 height 18
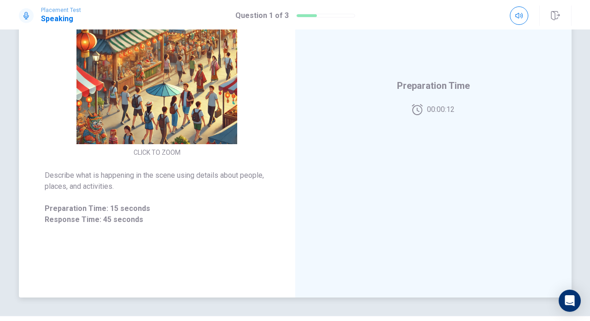
click at [166, 152] on button "CLICK TO ZOOM" at bounding box center [157, 152] width 54 height 13
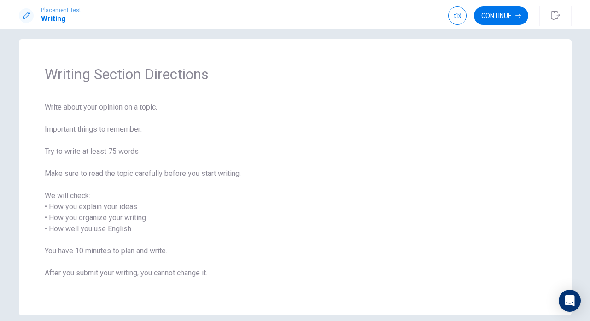
scroll to position [15, 0]
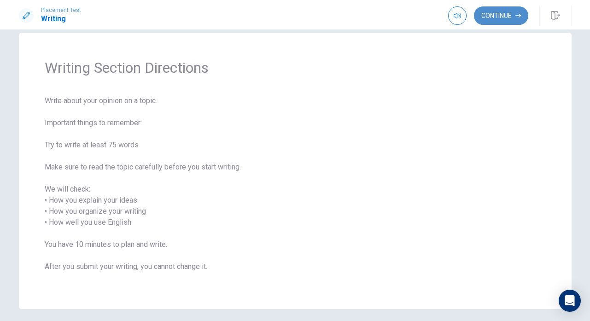
click at [491, 16] on button "Continue" at bounding box center [501, 15] width 54 height 18
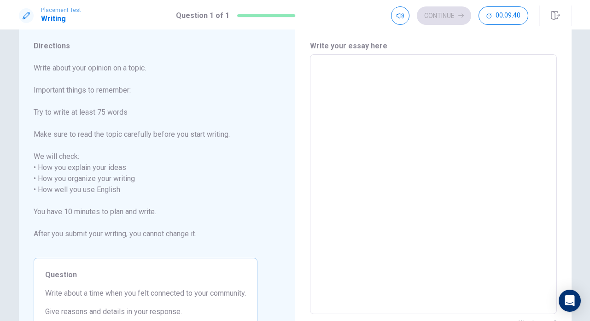
scroll to position [29, 0]
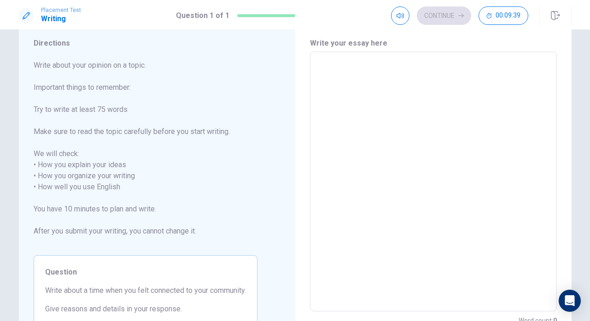
click at [391, 119] on textarea at bounding box center [433, 181] width 234 height 244
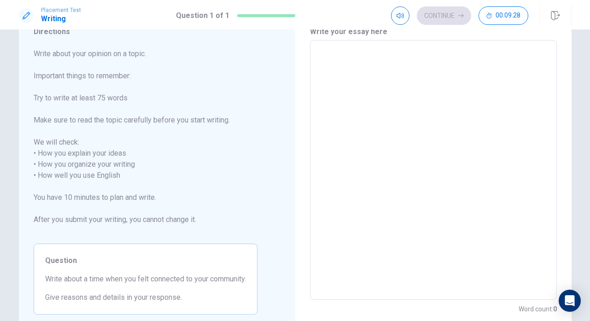
scroll to position [40, 0]
type textarea "F"
type textarea "x"
type textarea "Fe"
type textarea "x"
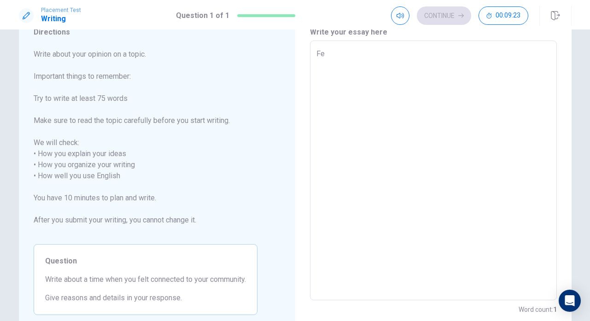
type textarea "Fee"
type textarea "x"
type textarea "Feel"
type textarea "x"
type textarea "Feeli"
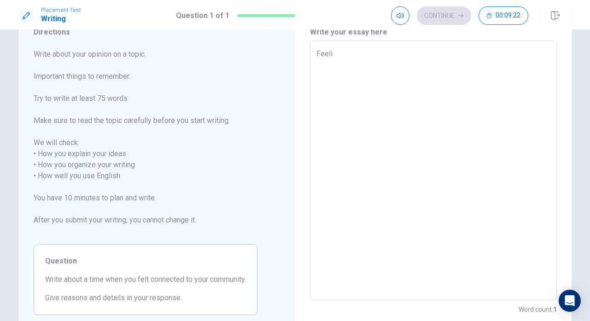
type textarea "x"
type textarea "Feelin"
type textarea "x"
type textarea "Feeli"
type textarea "x"
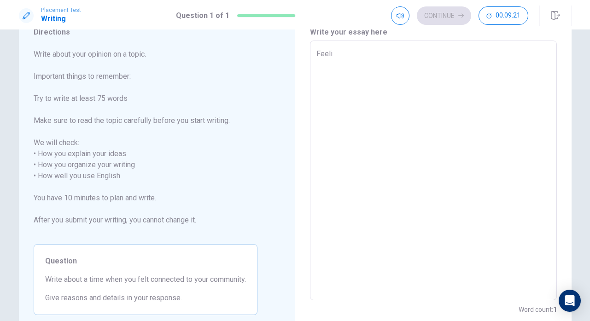
type textarea "Feel"
type textarea "x"
type textarea "Fee"
type textarea "x"
type textarea "Fe"
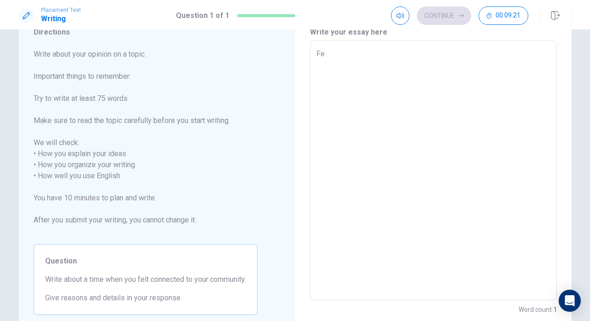
type textarea "x"
type textarea "F"
type textarea "x"
type textarea "C"
type textarea "x"
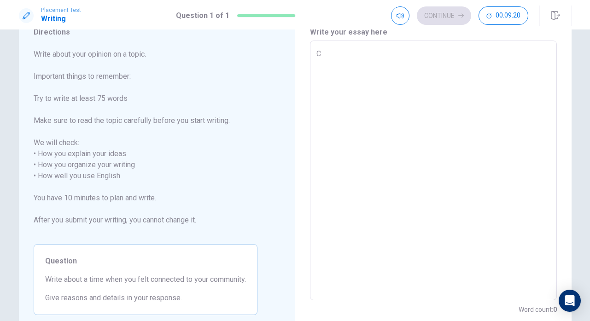
type textarea "Co"
type textarea "x"
type textarea "Com"
type textarea "x"
type textarea "Comm"
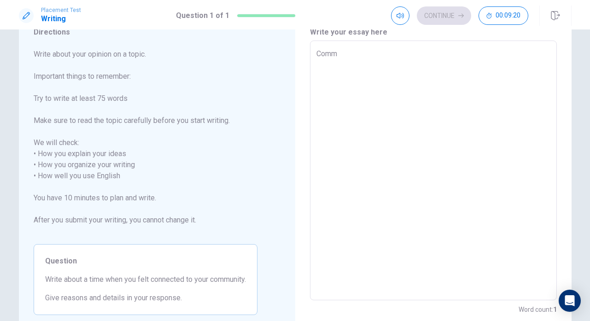
type textarea "x"
type textarea "Commu"
type textarea "x"
type textarea "Commun"
type textarea "x"
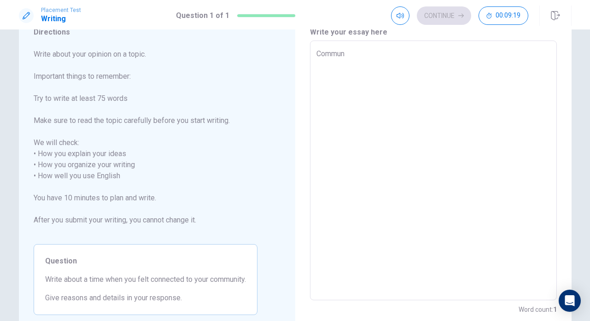
type textarea "Communi"
type textarea "x"
type textarea "Communit"
type textarea "x"
type textarea "Community"
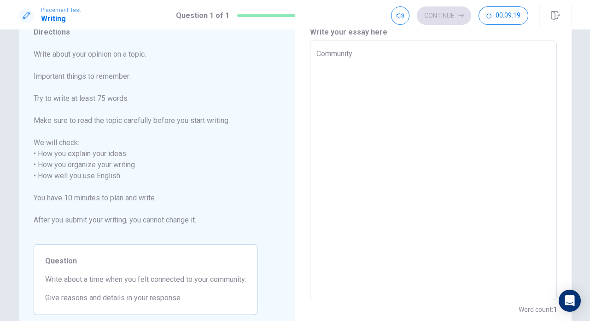
type textarea "x"
type textarea "Community"
type textarea "x"
type textarea "Community i"
type textarea "x"
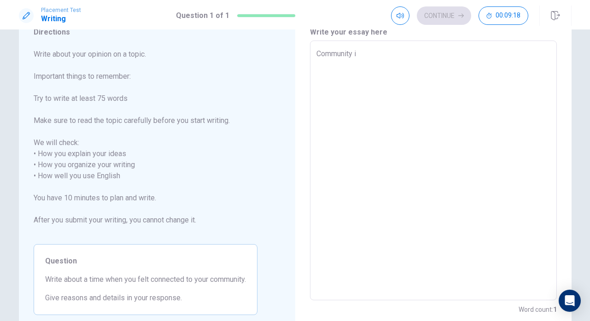
type textarea "Community is"
type textarea "x"
type textarea "Community is"
type textarea "x"
type textarea "Community is a"
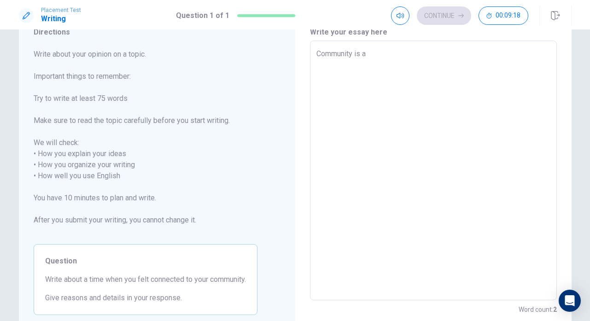
type textarea "x"
type textarea "Community is an"
type textarea "x"
type textarea "Community is an"
type textarea "x"
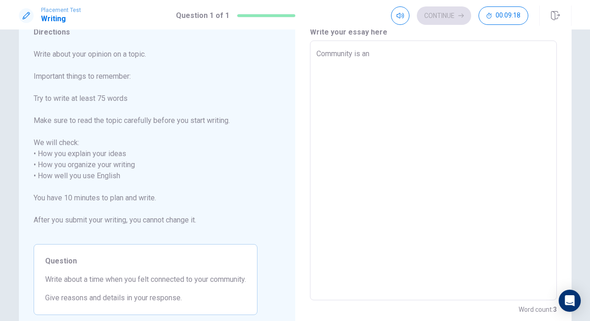
type textarea "Community is an e"
type textarea "x"
type textarea "Community is an es"
type textarea "x"
type textarea "Community is an ess"
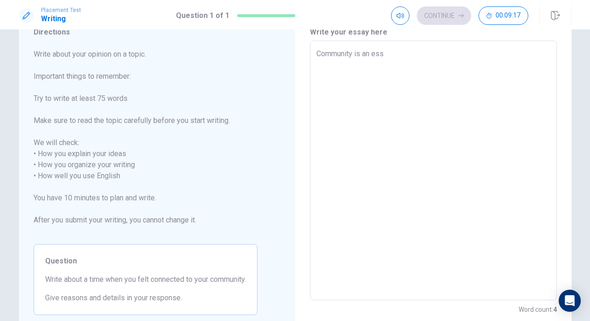
type textarea "x"
type textarea "Community is an esse"
type textarea "x"
type textarea "Community is an essen"
type textarea "x"
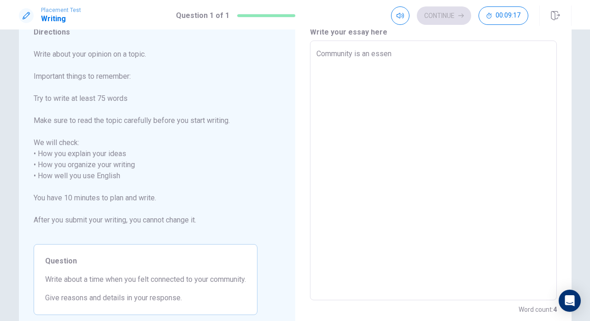
type textarea "Community is an essent"
type textarea "x"
type textarea "Community is an essenti"
type textarea "x"
type textarea "Community is an essentia"
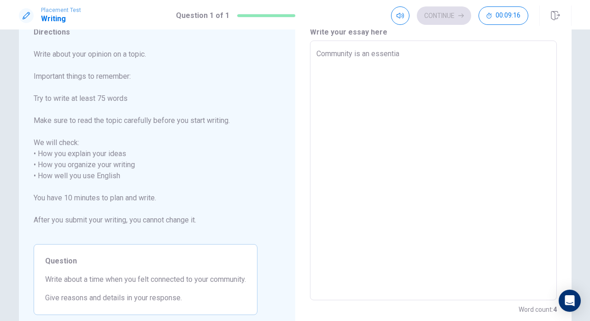
type textarea "x"
type textarea "Community is an essential"
type textarea "x"
type textarea "Community is an essential"
type textarea "x"
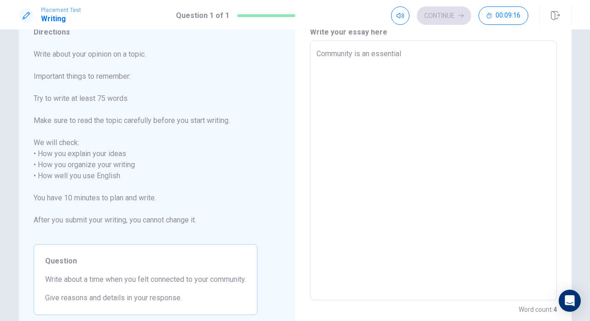
type textarea "Community is an essential p"
type textarea "x"
type textarea "Community is an essential pa"
type textarea "x"
type textarea "Community is an essential par"
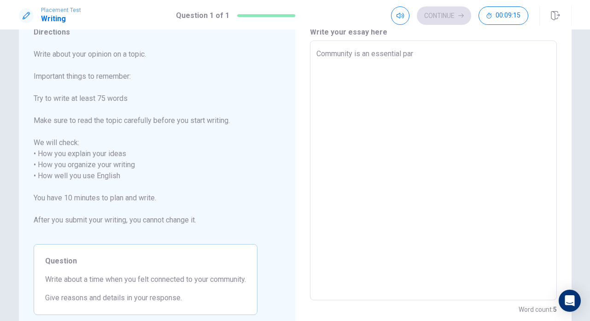
type textarea "x"
type textarea "Community is an essential part"
type textarea "x"
type textarea "Community is an essential part"
type textarea "x"
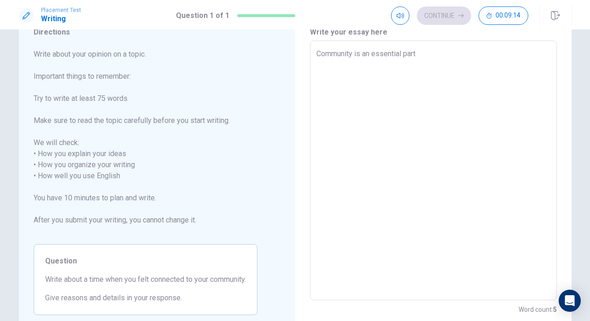
type textarea "Community is an essential part o"
type textarea "x"
type textarea "Community is an essential part of"
type textarea "x"
type textarea "Community is an essential part of"
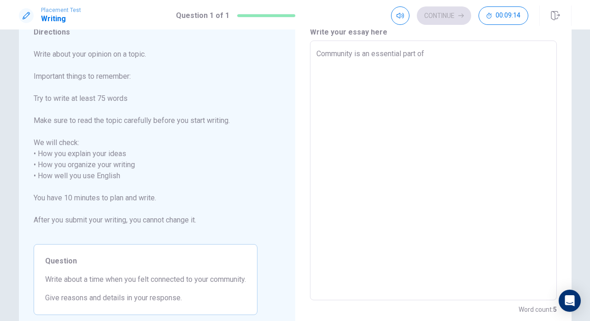
type textarea "x"
type textarea "Community is an essential part of o"
type textarea "x"
type textarea "Community is an essential part of on"
type textarea "x"
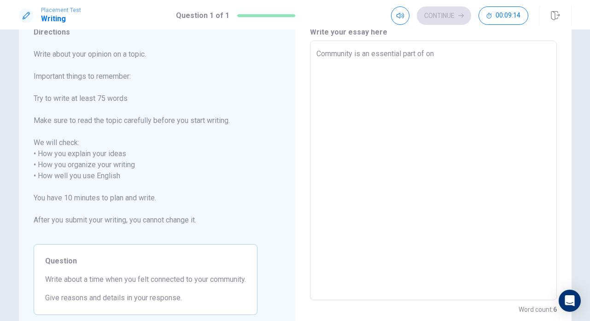
type textarea "Community is an essential part of one"
type textarea "x"
type textarea "Community is an essential part of one'"
type textarea "x"
type textarea "Community is an essential part of one's"
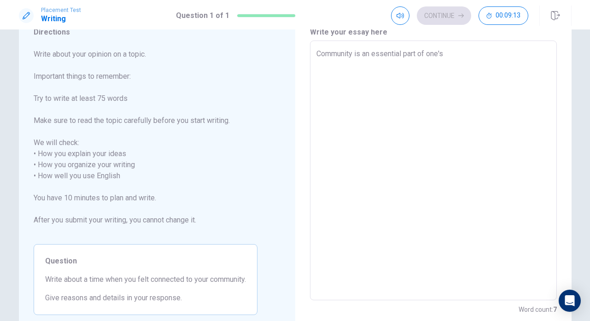
type textarea "x"
type textarea "Community is an essential part of one's"
type textarea "x"
type textarea "Community is an essential part of one's w"
type textarea "x"
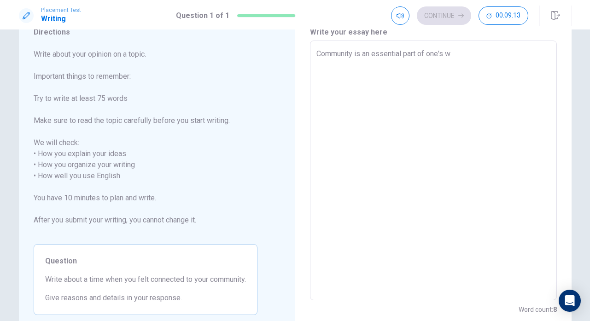
type textarea "Community is an essential part of one's we"
type textarea "x"
type textarea "Community is an essential part of one's wel"
type textarea "x"
type textarea "Community is an essential part of one's well"
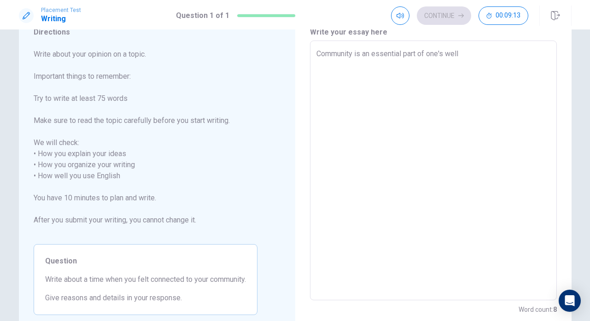
type textarea "x"
type textarea "Community is an essential part of one's welli"
type textarea "x"
type textarea "Community is an essential part of one's wellin"
type textarea "x"
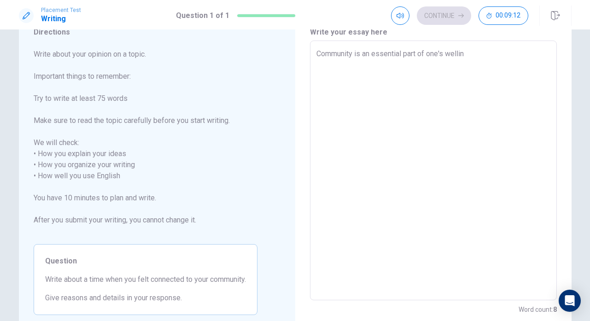
type textarea "Community is an essential part of one's welling"
type textarea "x"
type textarea "Community is an essential part of one's wellin"
type textarea "x"
type textarea "Community is an essential part of one's welli"
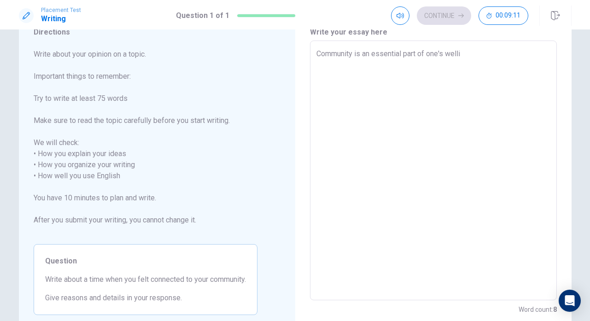
type textarea "x"
type textarea "Community is an essential part of one's well"
type textarea "x"
type textarea "Community is an essential part of one's wellb"
type textarea "x"
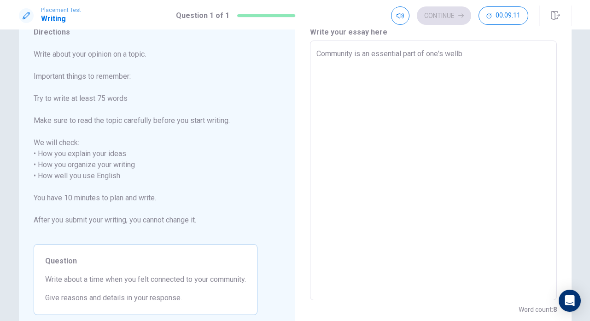
type textarea "Community is an essential part of one's wellbe"
type textarea "x"
type textarea "Community is an essential part of one's wellbei"
type textarea "x"
type textarea "Community is an essential part of one's wellbein"
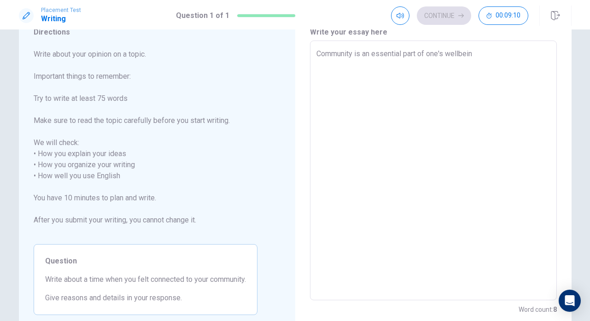
type textarea "x"
type textarea "Community is an essential part of one's wellbeing"
type textarea "x"
type textarea "Community is an essential part of one's wellbeing"
type textarea "x"
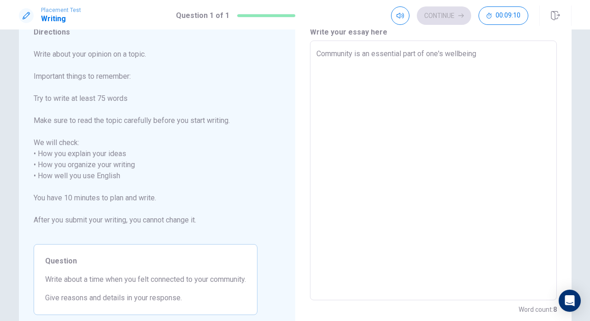
type textarea "Community is an essential part of one's wellbeing a"
type textarea "x"
type textarea "Community is an essential part of one's wellbeing an"
type textarea "x"
type textarea "Community is an essential part of one's wellbeing and"
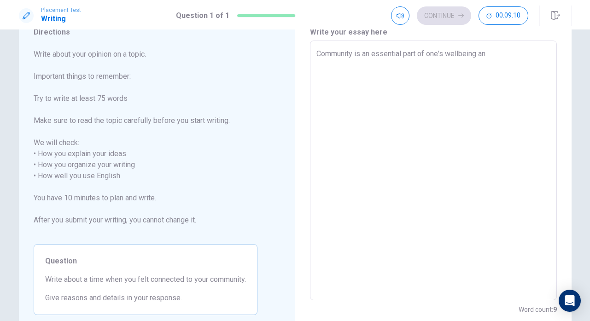
type textarea "x"
type textarea "Community is an essential part of one's wellbeing and"
type textarea "x"
type textarea "Community is an essential part of one's wellbeing and i"
type textarea "x"
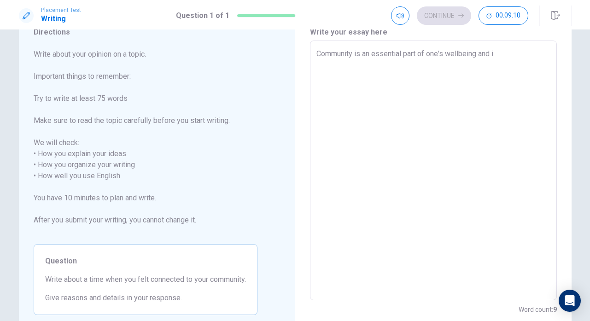
type textarea "Community is an essential part of one's wellbeing and id"
type textarea "x"
type textarea "Community is an essential part of one's wellbeing and ide"
type textarea "x"
type textarea "Community is an essential part of one's wellbeing and iden"
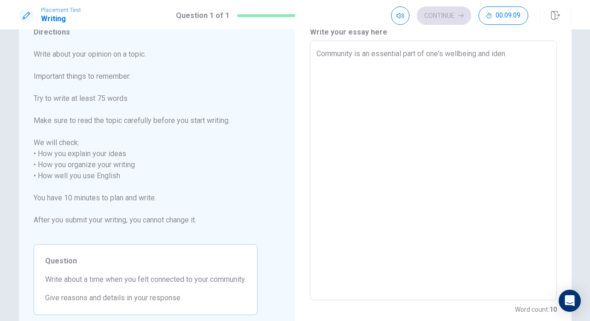
type textarea "x"
type textarea "Community is an essential part of one's wellbeing and ident"
type textarea "x"
type textarea "Community is an essential part of one's wellbeing and identi"
type textarea "x"
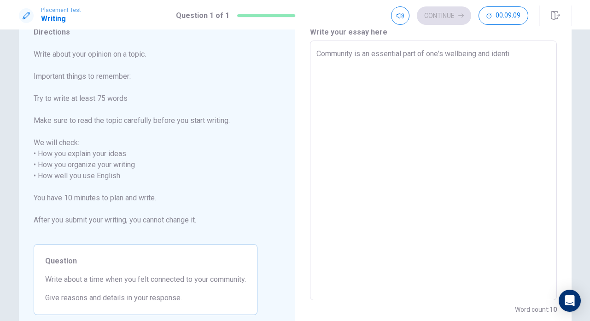
type textarea "Community is an essential part of one's wellbeing and identit"
type textarea "x"
type textarea "Community is an essential part of one's wellbeing and identity"
type textarea "x"
type textarea "Community is an essential part of one's wellbeing and identity."
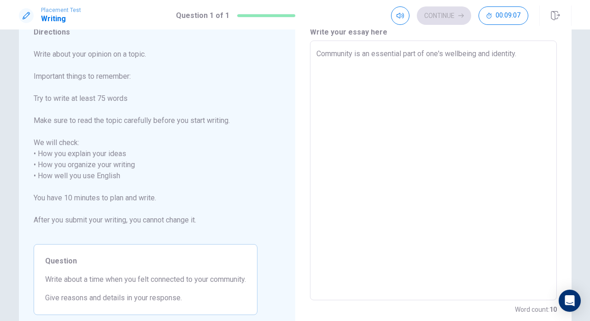
type textarea "x"
type textarea "Community is an essential part of one's wellbeing and identity."
type textarea "x"
type textarea "Community is an essential part of one's wellbeing and identity. I"
type textarea "x"
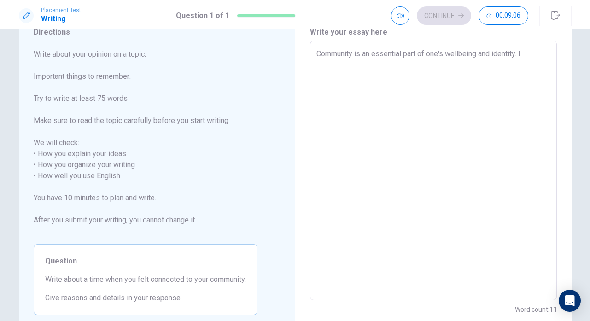
type textarea "Community is an essential part of one's wellbeing and identity."
type textarea "x"
type textarea "Community is an essential part of one's wellbeing and identity."
type textarea "x"
type textarea "Community is an essential part of one's wellbeing and identity"
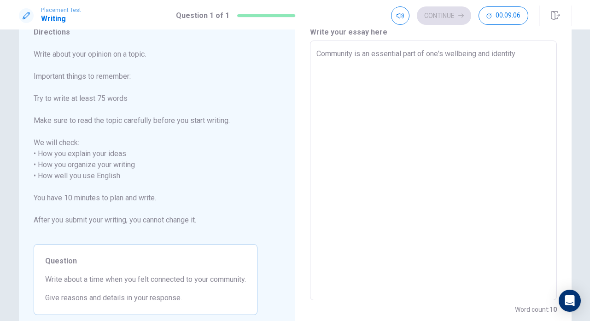
type textarea "x"
type textarea "Community is an essential part of one's wellbeing and identity."
type textarea "x"
type textarea "Community is an essential part of one's wellbeing and identity."
type textarea "x"
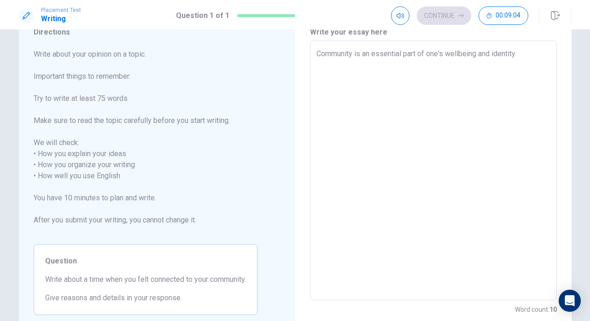
type textarea "Community is an essential part of one's wellbeing and identity. T"
type textarea "x"
type textarea "Community is an essential part of one's wellbeing and identity. Th"
type textarea "x"
type textarea "Community is an essential part of one's wellbeing and identity. The"
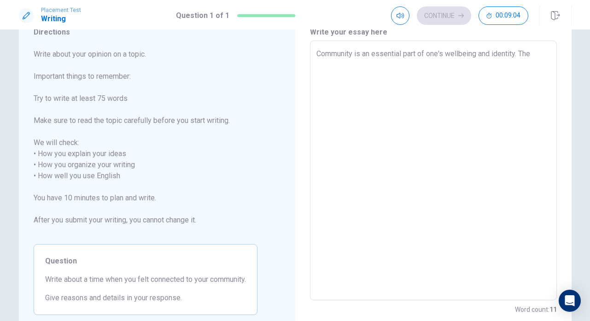
type textarea "x"
type textarea "Community is an essential part of one's wellbeing and identity. Ther"
type textarea "x"
type textarea "Community is an essential part of one's wellbeing and identity. There"
type textarea "x"
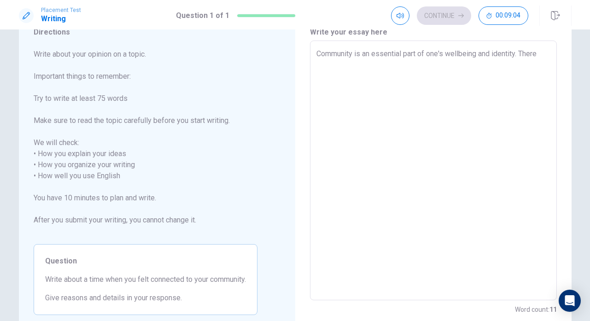
type textarea "Community is an essential part of one's wellbeing and identity. There"
type textarea "x"
type textarea "Community is an essential part of one's wellbeing and identity. There"
type textarea "x"
type textarea "Community is an essential part of one's wellbeing and identity. Theref"
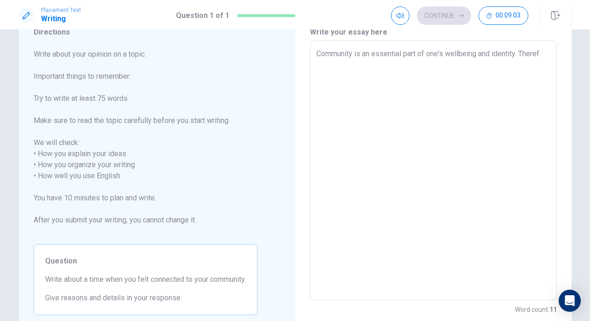
type textarea "x"
type textarea "Community is an essential part of one's wellbeing and identity. Therefo"
type textarea "x"
type textarea "Community is an essential part of one's wellbeing and identity. Therefor"
type textarea "x"
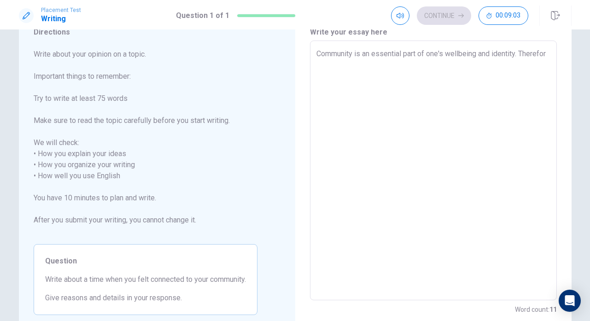
type textarea "Community is an essential part of one's wellbeing and identity. Therefore"
type textarea "x"
type textarea "Community is an essential part of one's wellbeing and identity. Therefor"
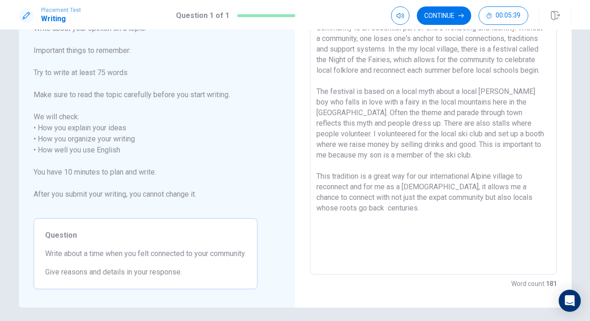
scroll to position [66, 0]
click at [455, 13] on button "Continue" at bounding box center [444, 15] width 54 height 18
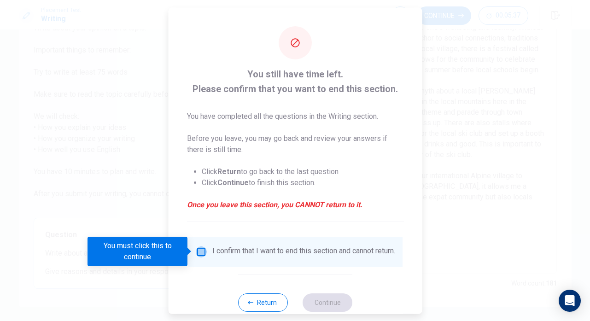
click at [201, 249] on input "You must click this to continue" at bounding box center [200, 251] width 11 height 11
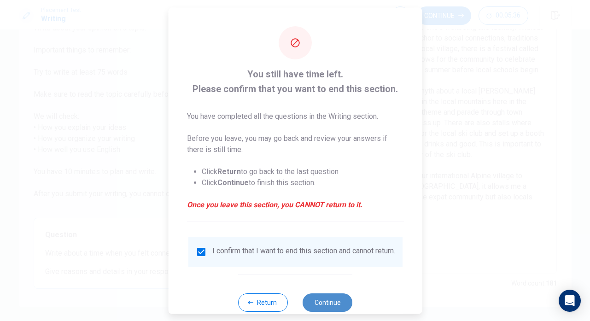
click at [320, 307] on button "Continue" at bounding box center [327, 302] width 50 height 18
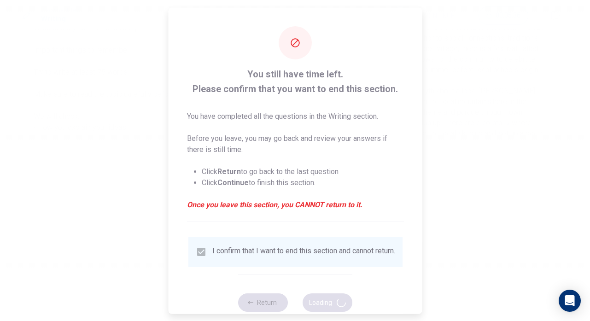
scroll to position [0, 0]
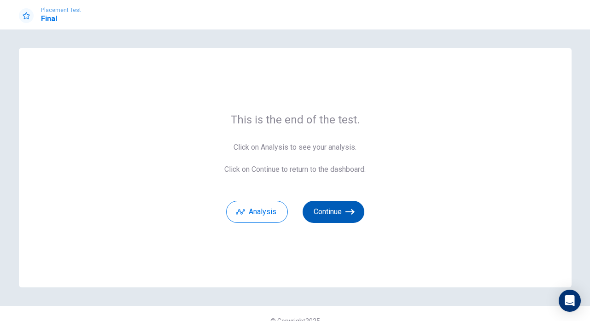
click at [344, 216] on button "Continue" at bounding box center [333, 212] width 62 height 22
